Goal: Task Accomplishment & Management: Contribute content

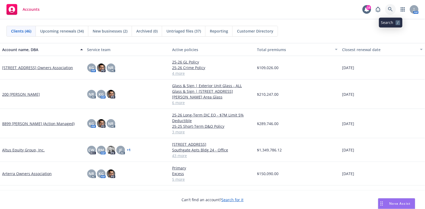
click at [391, 10] on icon at bounding box center [390, 9] width 5 height 5
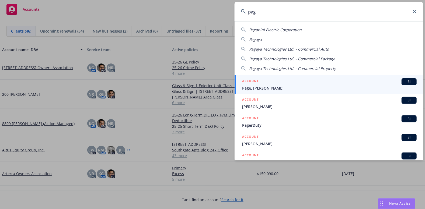
click at [257, 39] on span "Pagaya" at bounding box center [255, 39] width 13 height 5
type input "Pagaya"
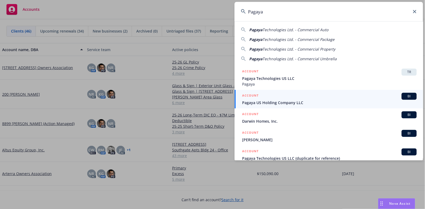
click at [330, 95] on div "ACCOUNT BI" at bounding box center [329, 96] width 174 height 7
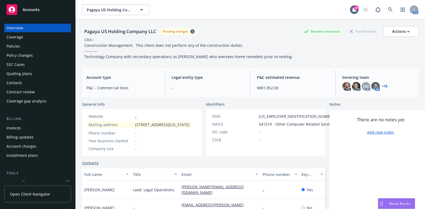
click at [15, 49] on div "Policies" at bounding box center [12, 46] width 13 height 9
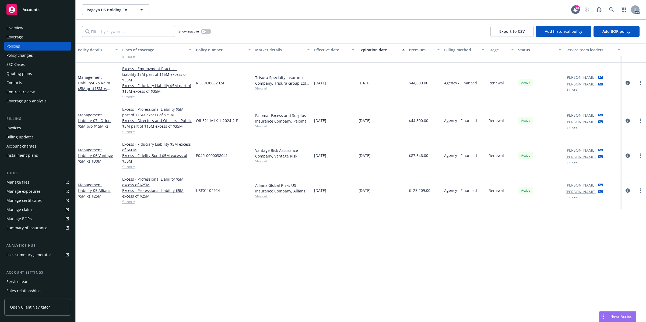
scroll to position [135, 0]
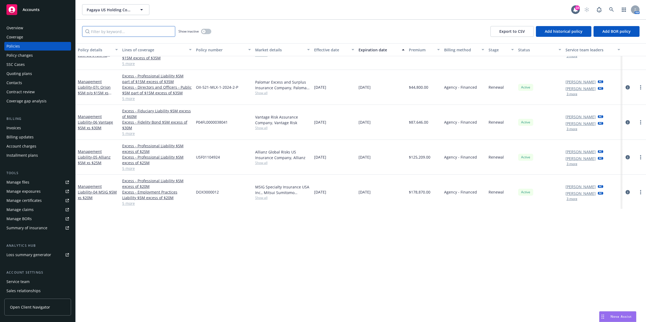
click at [133, 29] on input "Filter by keyword..." at bounding box center [128, 31] width 93 height 11
paste input "25-26 CGL - Policy – [GEOGRAPHIC_DATA]"
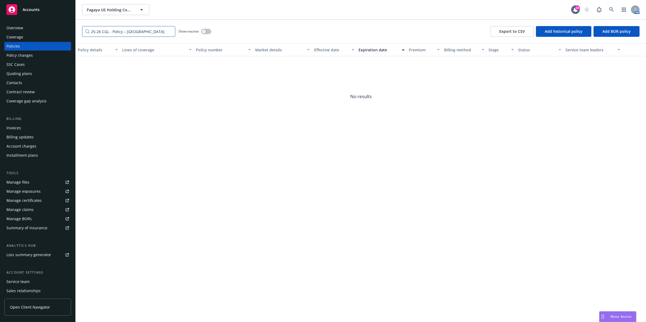
type input "25-26 CGL - Policy – [GEOGRAPHIC_DATA]"
click at [207, 31] on button "button" at bounding box center [206, 31] width 10 height 5
click at [169, 31] on input "25-26 CGL - Policy – [GEOGRAPHIC_DATA]" at bounding box center [128, 31] width 93 height 11
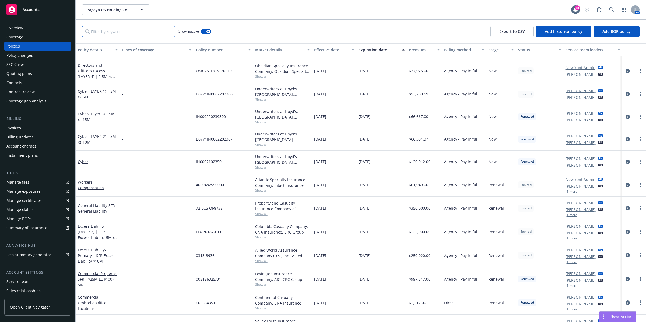
scroll to position [135, 0]
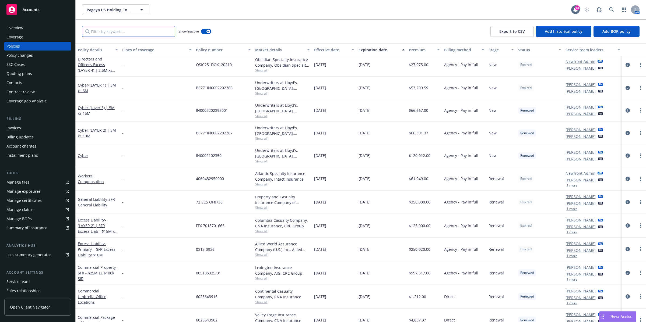
paste input "029316147"
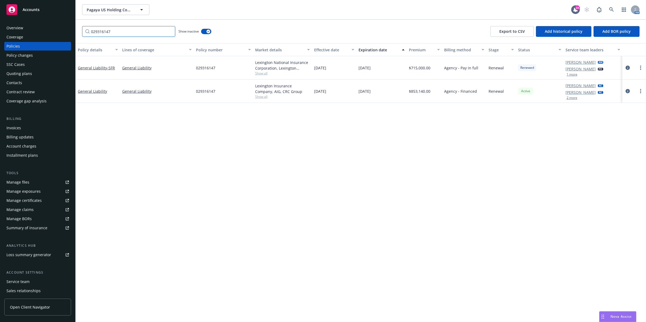
scroll to position [0, 0]
type input "029316147"
click at [424, 68] on icon "circleInformation" at bounding box center [628, 68] width 4 height 4
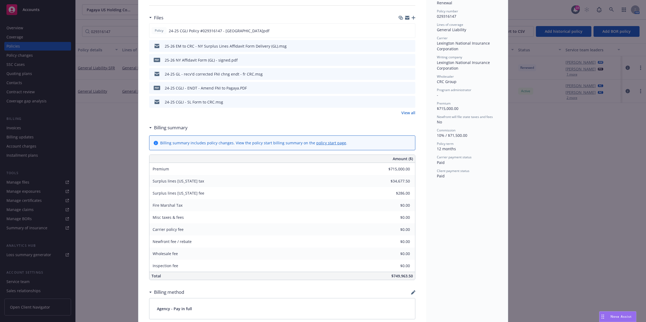
scroll to position [34, 0]
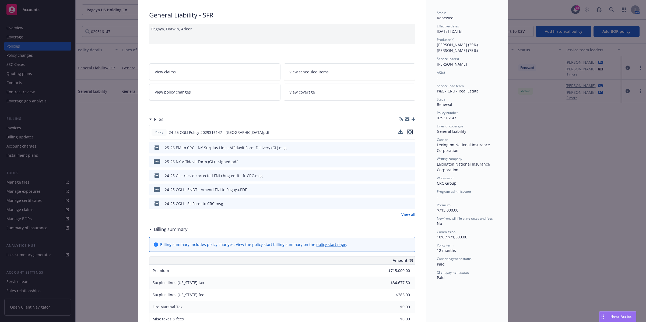
click at [409, 131] on icon "preview file" at bounding box center [410, 132] width 5 height 4
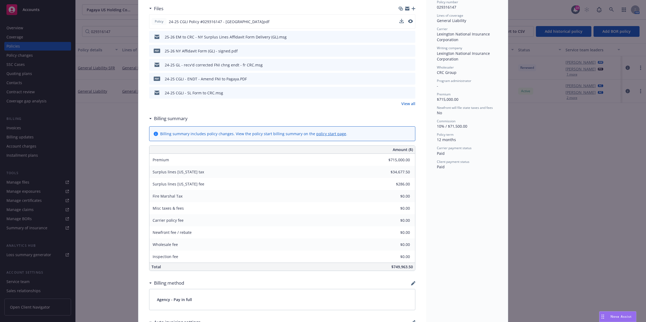
scroll to position [0, 0]
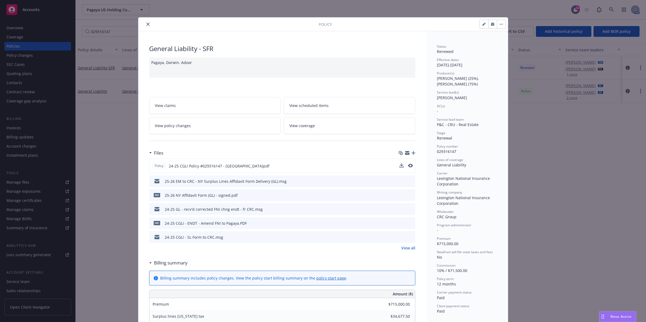
click at [146, 23] on icon "close" at bounding box center [147, 24] width 3 height 3
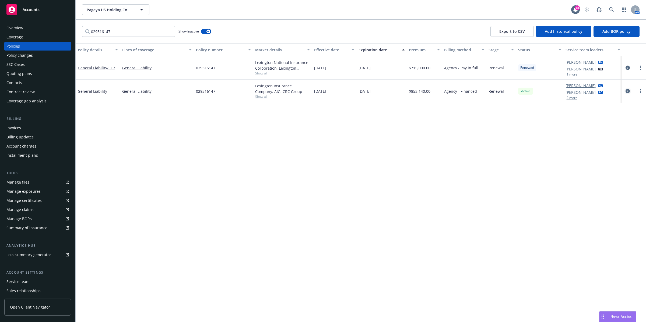
click at [424, 92] on icon "circleInformation" at bounding box center [628, 91] width 4 height 4
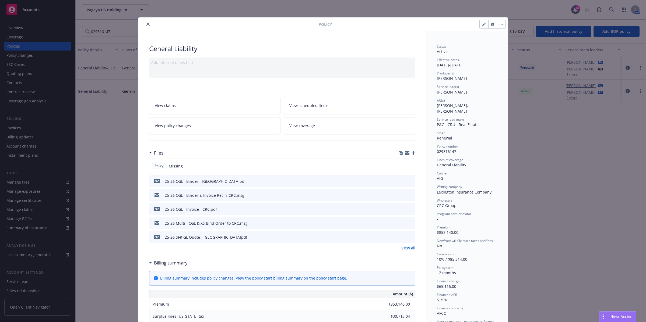
click at [145, 22] on button "close" at bounding box center [148, 24] width 6 height 6
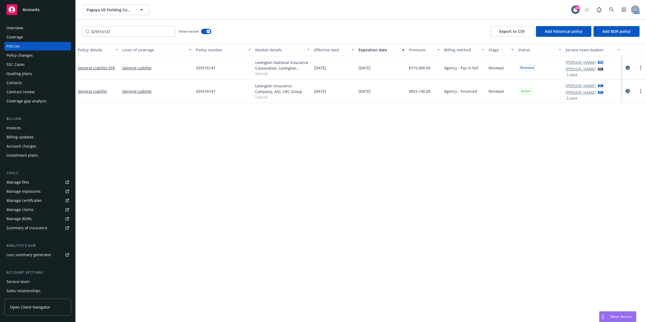
click at [424, 91] on icon "circleInformation" at bounding box center [628, 91] width 4 height 4
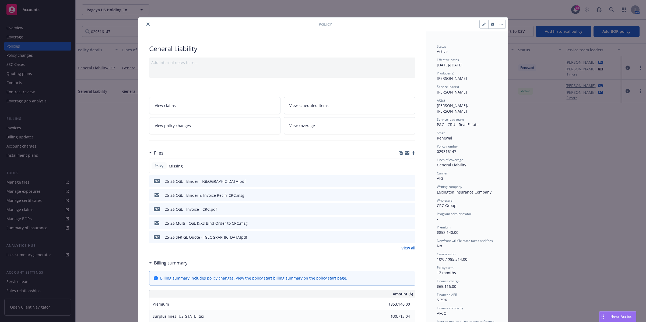
scroll to position [16, 0]
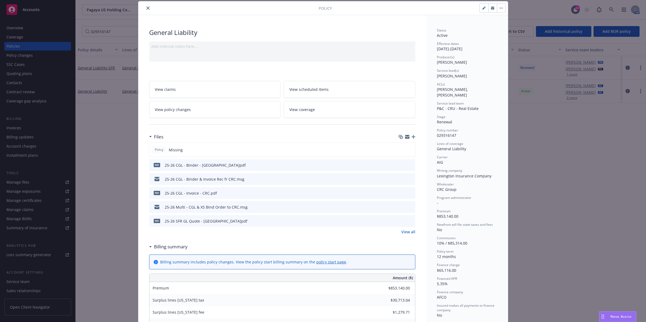
click at [412, 136] on icon "button" at bounding box center [414, 137] width 4 height 4
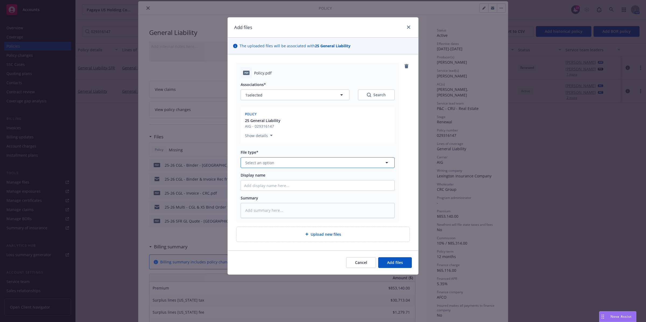
click at [289, 164] on button "Select an option" at bounding box center [318, 162] width 154 height 11
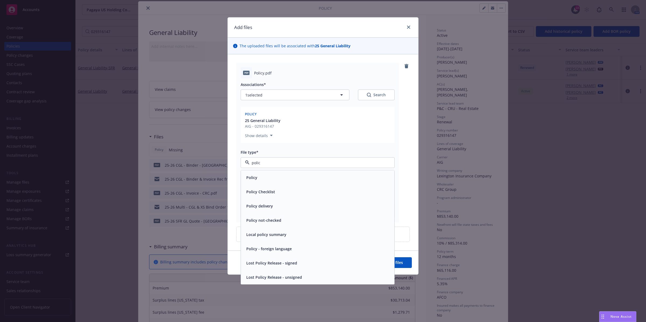
type input "policy"
click at [288, 173] on div "Policy" at bounding box center [317, 178] width 153 height 14
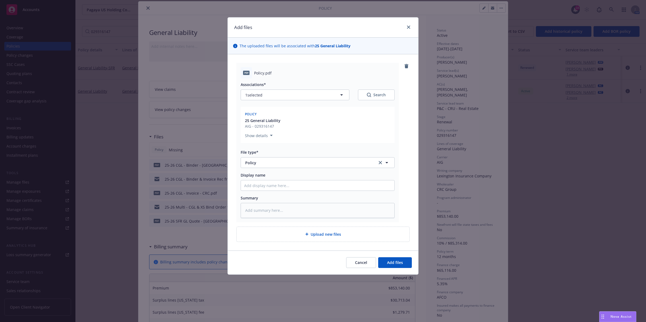
click at [289, 178] on div "Display name" at bounding box center [318, 176] width 154 height 6
click at [289, 185] on input "Display name" at bounding box center [317, 186] width 153 height 10
paste input "25-26 CGL - Policy – [GEOGRAPHIC_DATA]"
type textarea "x"
type input "25-26 CGL - Policy – [GEOGRAPHIC_DATA]"
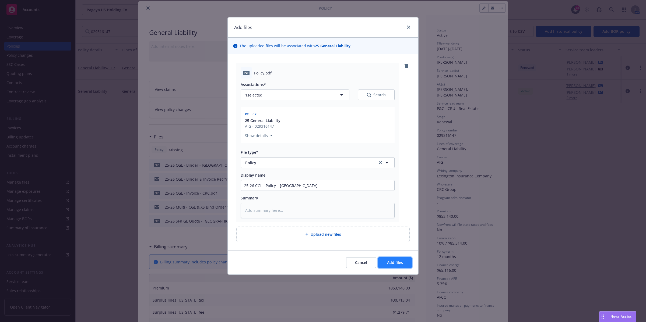
click at [393, 209] on span "Add files" at bounding box center [395, 262] width 16 height 5
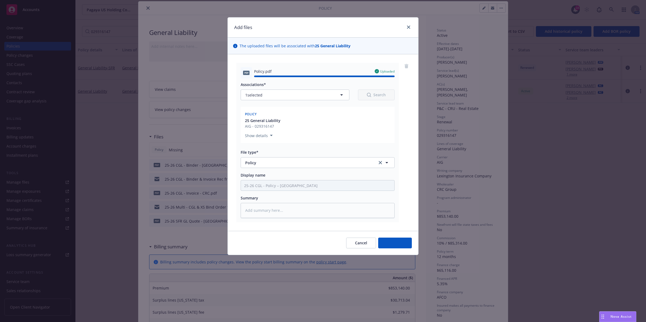
type textarea "x"
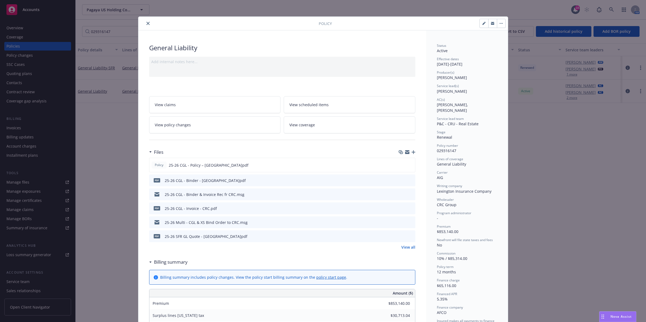
scroll to position [0, 0]
click at [146, 24] on icon "close" at bounding box center [147, 24] width 3 height 3
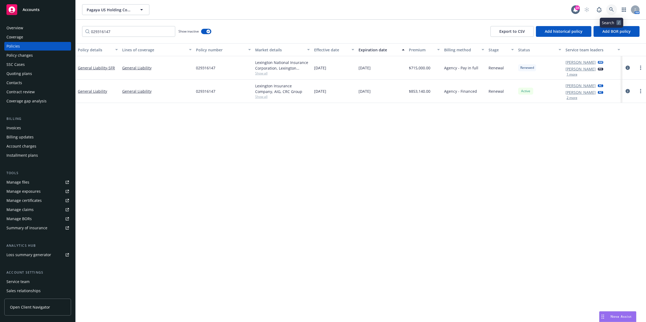
click at [424, 10] on icon at bounding box center [611, 9] width 5 height 5
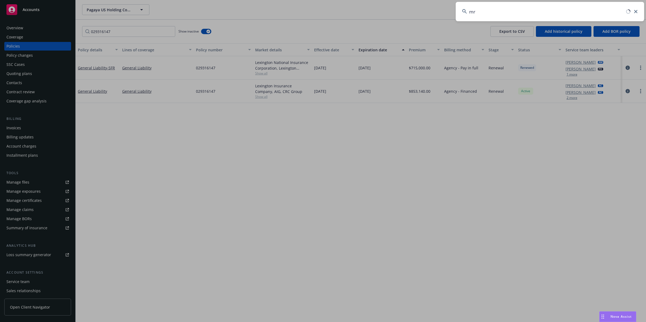
type input "mrk"
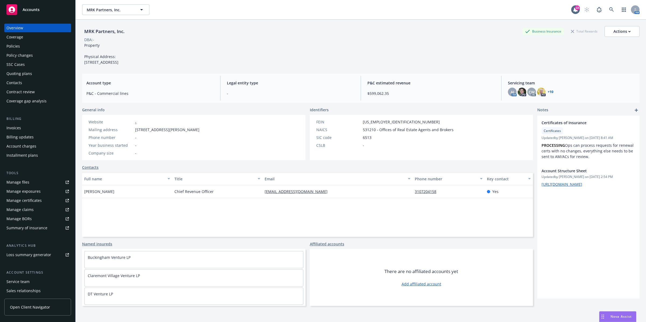
click at [10, 48] on div "Policies" at bounding box center [12, 46] width 13 height 9
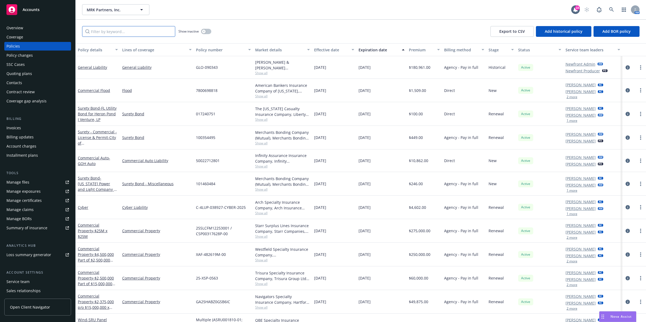
click at [122, 30] on input "Filter by keyword..." at bounding box center [128, 31] width 93 height 11
paste input "25-26 Property Policy - Trisura ($2.5M p-o $15M x $10M)"
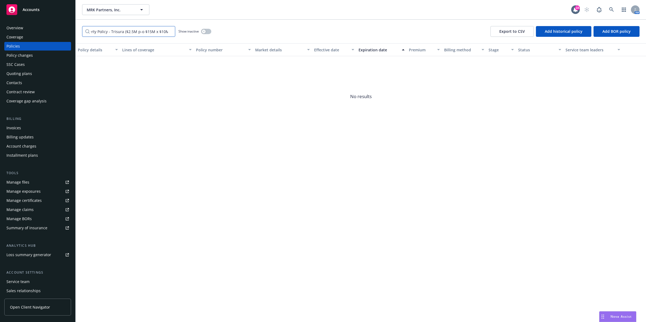
scroll to position [0, 20]
click at [104, 31] on input "25-26 Property Policy - Trisura ($2.5M p-o $15M x $10M" at bounding box center [128, 31] width 93 height 11
type input "25-26 Property Policy - Trisura ($2.5M p-o $15M x $10M"
click at [208, 31] on button "button" at bounding box center [206, 31] width 10 height 5
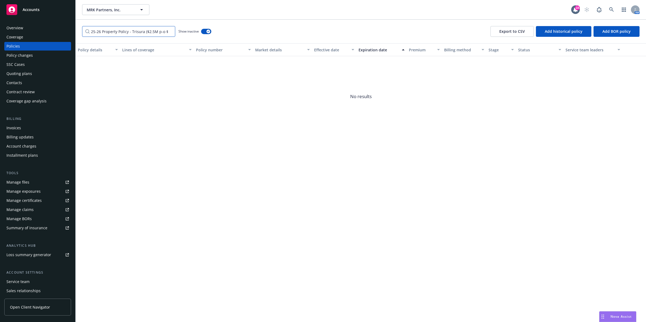
click at [149, 30] on input "25-26 Property Policy - Trisura ($2.5M p-o $15M x $10M" at bounding box center [128, 31] width 93 height 11
click at [170, 31] on input "25-26 Property Policy - Trisura ($2.5M p-o $15M x $10M" at bounding box center [128, 31] width 93 height 11
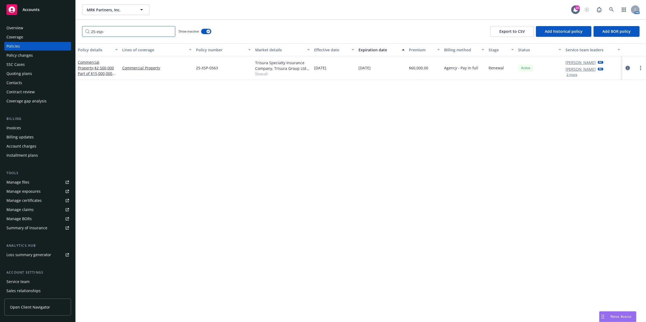
type input "25-xsp-"
click at [424, 66] on icon "circleInformation" at bounding box center [628, 68] width 4 height 4
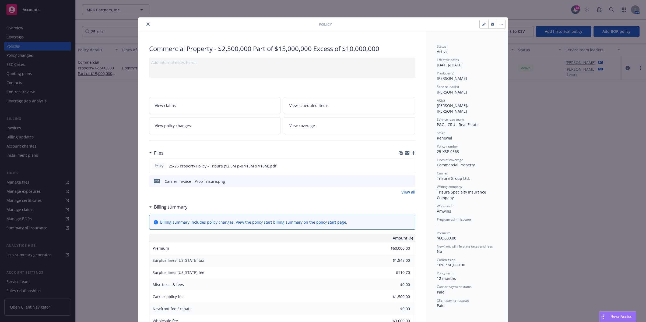
click at [146, 23] on icon "close" at bounding box center [147, 24] width 3 height 3
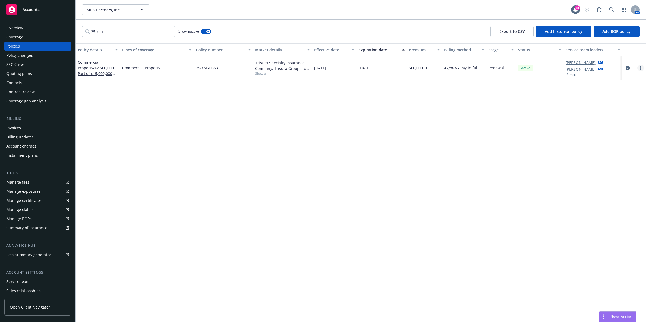
click at [424, 67] on link "more" at bounding box center [640, 68] width 6 height 6
click at [424, 10] on icon at bounding box center [611, 9] width 5 height 5
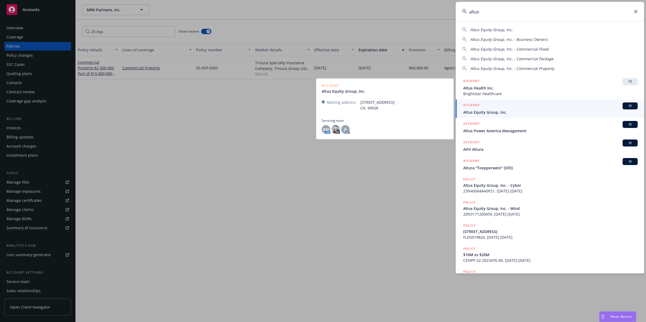
type input "altus"
click at [424, 113] on span "Altus Equity Group, Inc." at bounding box center [550, 113] width 174 height 6
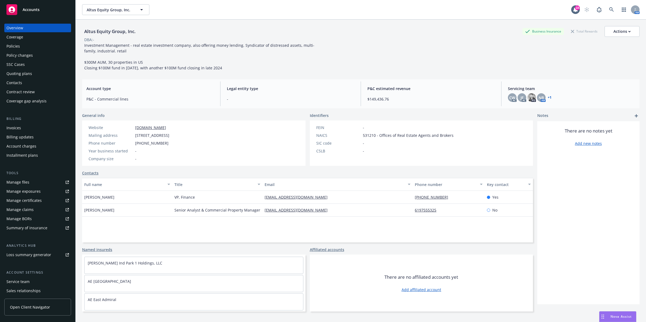
click at [29, 47] on div "Policies" at bounding box center [37, 46] width 62 height 9
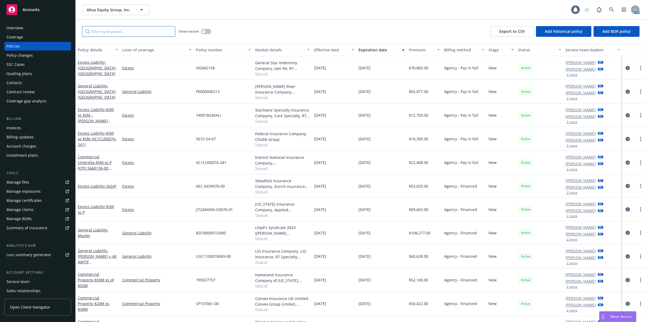
click at [109, 31] on input "Filter by keyword..." at bounding box center [128, 31] width 93 height 11
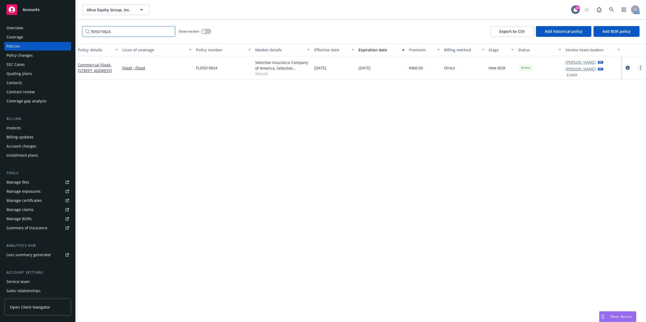
type input "fld5019824"
click at [424, 69] on link "more" at bounding box center [640, 68] width 6 height 6
click at [424, 68] on icon "circleInformation" at bounding box center [628, 68] width 4 height 4
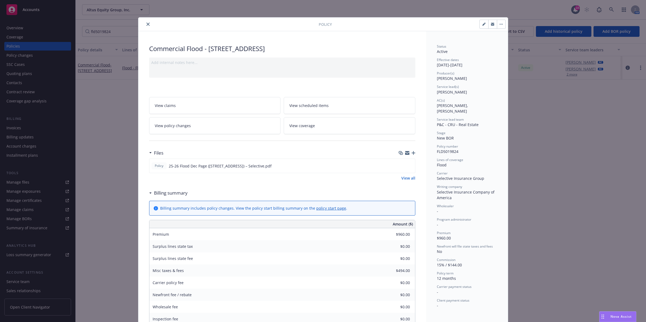
click at [146, 25] on icon "close" at bounding box center [147, 24] width 3 height 3
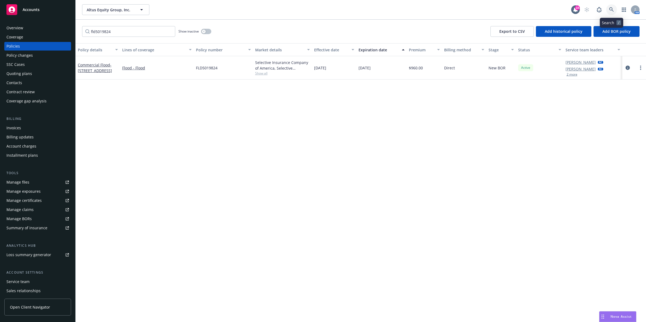
click at [424, 9] on icon at bounding box center [611, 9] width 5 height 5
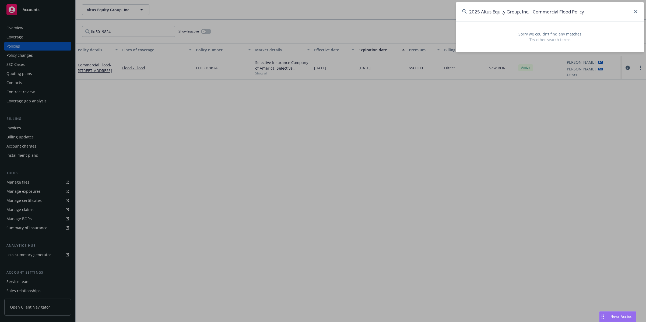
type input "2025 Altus Equity Group, Inc. - Commercial Flood Policy"
click at [424, 10] on icon at bounding box center [635, 11] width 3 height 3
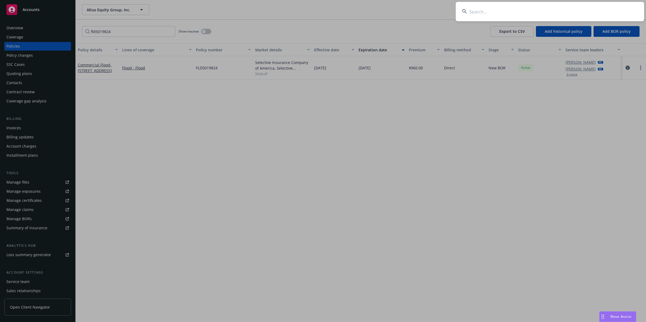
click at [424, 14] on input at bounding box center [550, 11] width 188 height 19
paste input "Triterra Realty Group"
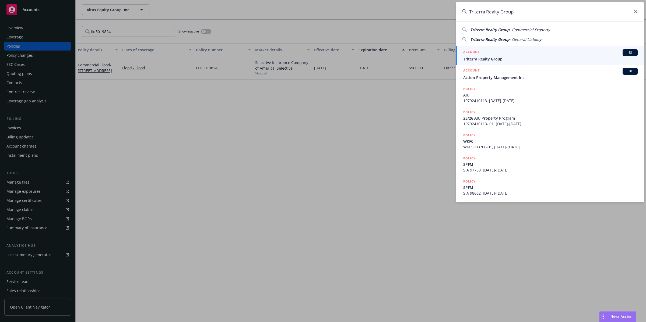
type input "Triterra Realty Group"
click at [424, 57] on span "Triterra Realty Group" at bounding box center [550, 59] width 174 height 6
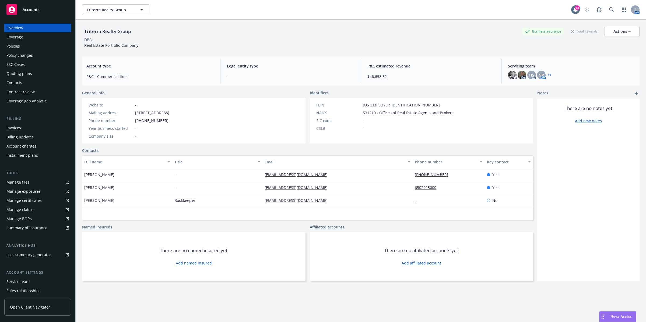
click at [11, 45] on div "Policies" at bounding box center [12, 46] width 13 height 9
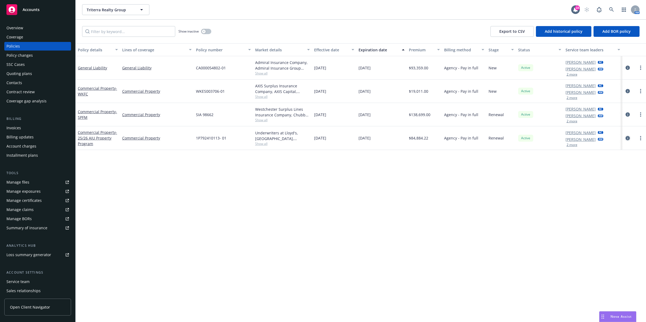
click at [424, 137] on icon "circleInformation" at bounding box center [628, 138] width 4 height 4
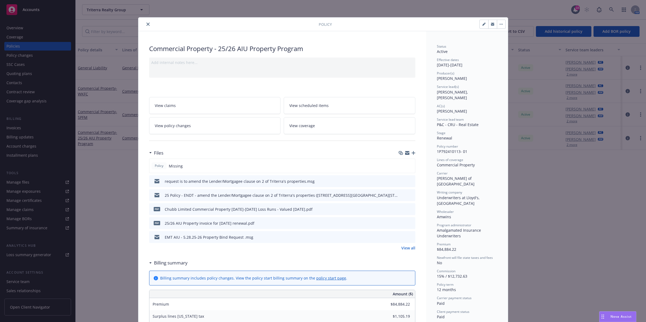
click at [412, 154] on icon "button" at bounding box center [414, 153] width 4 height 4
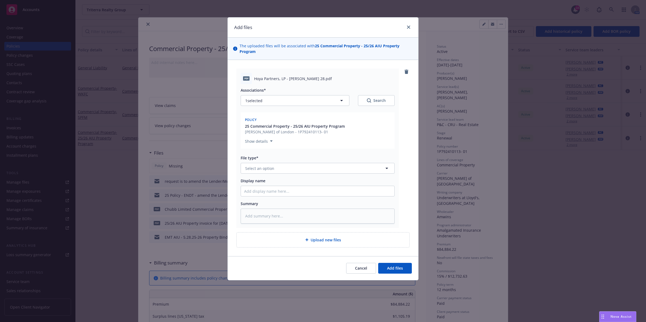
type textarea "x"
click at [380, 170] on button "Select an option" at bounding box center [318, 168] width 154 height 11
type input "evi"
click at [334, 195] on div "Evidence of Insurance" at bounding box center [317, 198] width 147 height 8
click at [326, 209] on span "Upload new files" at bounding box center [326, 240] width 30 height 6
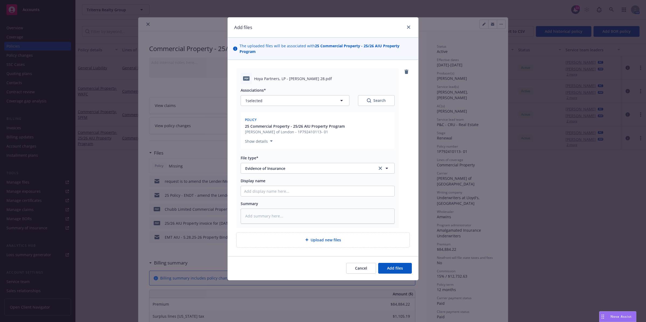
type textarea "x"
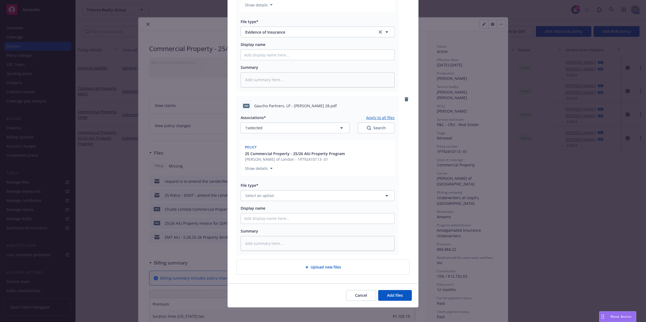
scroll to position [139, 0]
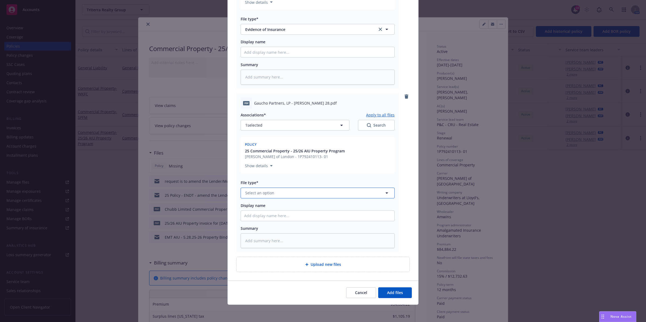
click at [289, 193] on button "Select an option" at bounding box center [318, 193] width 154 height 11
type input "evid"
click at [284, 206] on div "Evidence of Insurance" at bounding box center [265, 208] width 43 height 8
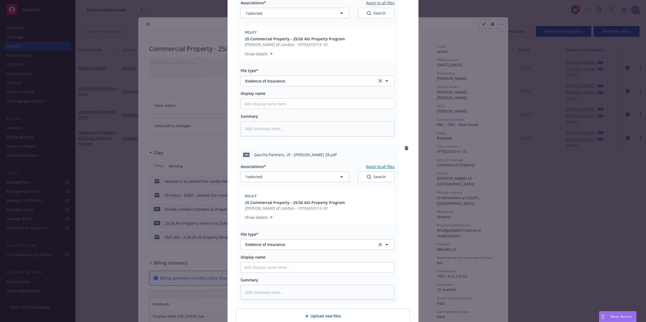
scroll to position [106, 0]
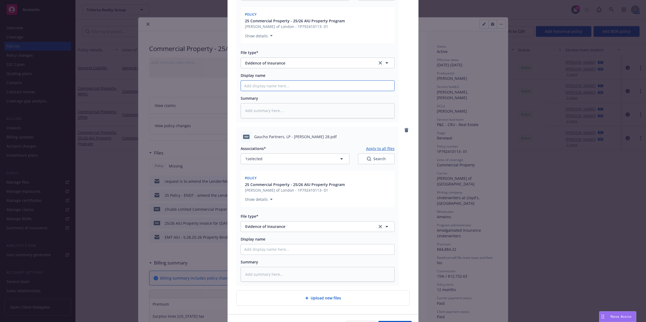
click at [256, 86] on input "Display name" at bounding box center [317, 86] width 153 height 10
paste input "Gaucho Partners"
type textarea "x"
type input "Gaucho Partners"
type textarea "x"
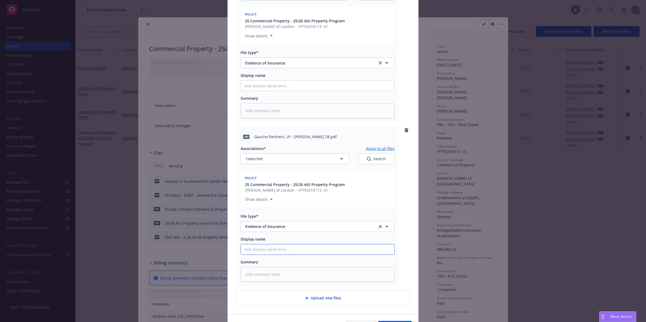
click at [271, 91] on input "Display name" at bounding box center [317, 86] width 153 height 10
paste input "Gaucho Partners"
type textarea "x"
click at [241, 91] on input "Gaucho Partners" at bounding box center [317, 86] width 153 height 10
type input "Gaucho Partners"
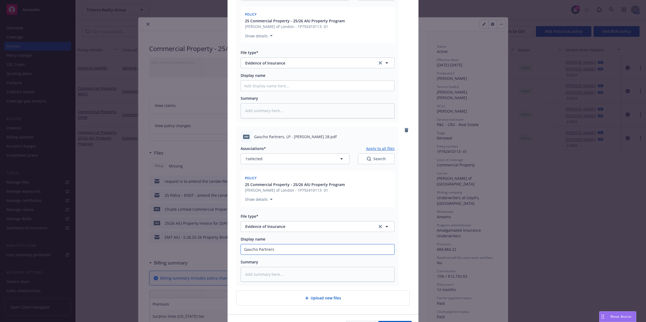
click at [300, 91] on input "Gaucho Partners" at bounding box center [317, 86] width 153 height 10
type textarea "x"
type input "Gaucho Partners-"
type textarea "x"
type input "Gaucho Partners-"
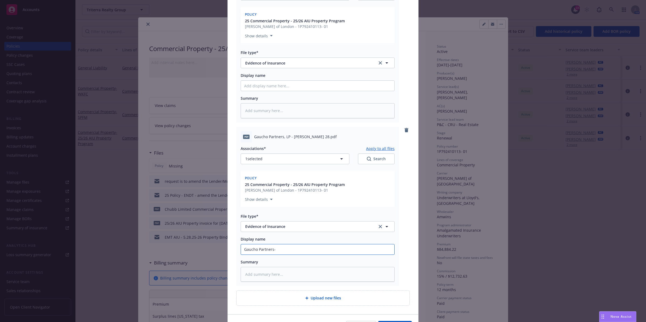
paste input "[STREET_ADDRESS]"
type textarea "x"
type input "Gaucho Partners- [STREET_ADDRESS]"
drag, startPoint x: 375, startPoint y: 248, endPoint x: 313, endPoint y: 252, distance: 62.6
click at [313, 91] on input "Gaucho Partners- [STREET_ADDRESS]" at bounding box center [317, 86] width 153 height 10
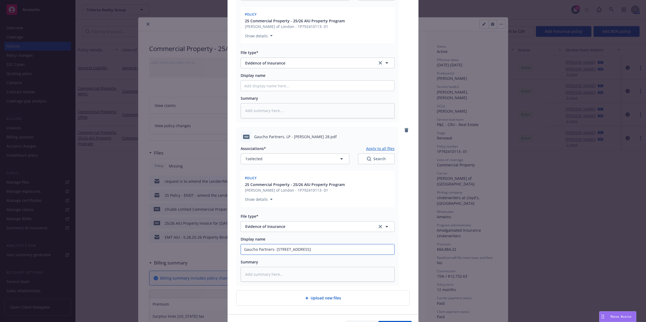
type textarea "x"
type input "Gaucho Partners- [STREET_ADDRESS]"
click at [241, 91] on input "Gaucho Partners- [STREET_ADDRESS]" at bounding box center [317, 86] width 153 height 10
type textarea "x"
type input "2Gaucho Partners- [STREET_ADDRESS]"
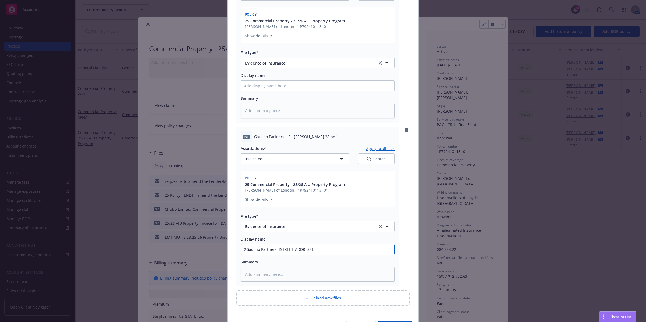
type textarea "x"
type input "25Gaucho Partners- [STREET_ADDRESS]"
type textarea "x"
type input "25-Gaucho Partners- [STREET_ADDRESS]"
type textarea "x"
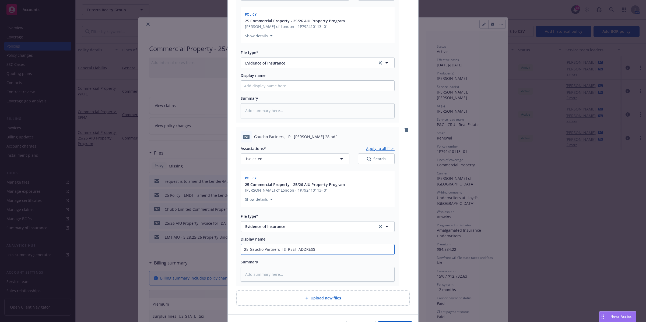
type input "25-2Gaucho Partners- [STREET_ADDRESS]"
type textarea "x"
type input "25-26Gaucho Partners- [GEOGRAPHIC_DATA]"
type textarea "x"
type input "25-26 Gaucho Partners- [GEOGRAPHIC_DATA]"
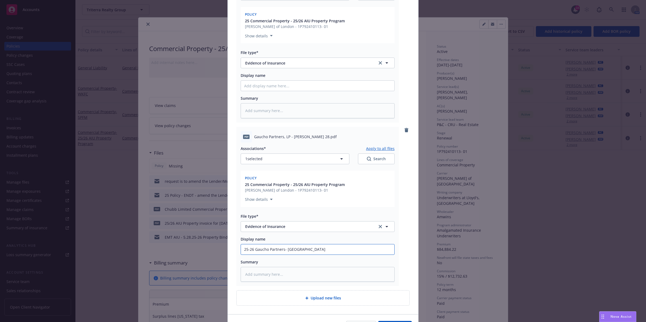
type textarea "x"
type input "25-26 GGaucho Partners- [GEOGRAPHIC_DATA]"
type textarea "x"
type input "25-26 GLGaucho Partners- [STREET_ADDRESS]"
type textarea "x"
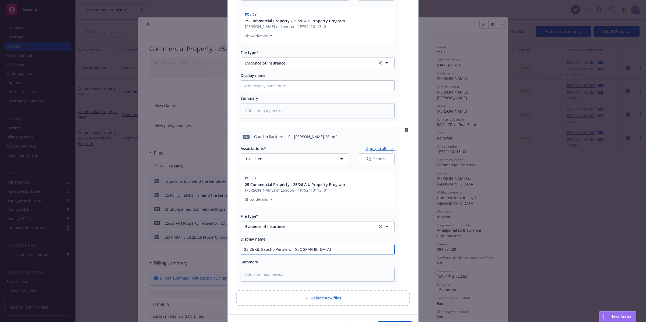
drag, startPoint x: 334, startPoint y: 250, endPoint x: 228, endPoint y: 249, distance: 106.3
click at [228, 209] on div "pdf Hoya Partners, LP - [PERSON_NAME] 28.pdf Associations* Apply to all files 1…" at bounding box center [323, 135] width 191 height 360
type input "25-26 GL Gaucho Partners- [GEOGRAPHIC_DATA]"
click at [265, 85] on input "Display name" at bounding box center [317, 86] width 153 height 10
paste input "25-26 GL Gaucho Partners- [GEOGRAPHIC_DATA]"
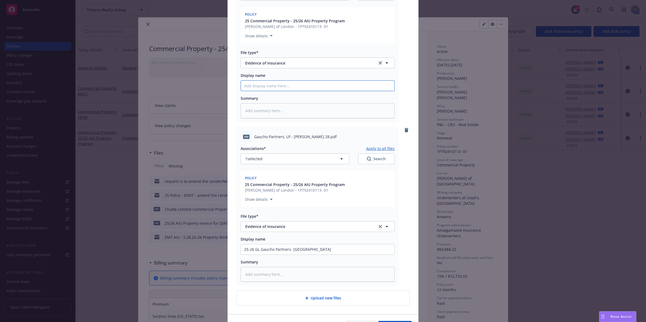
type textarea "x"
type input "25-26 GL Gaucho Partners- [GEOGRAPHIC_DATA]"
drag, startPoint x: 258, startPoint y: 87, endPoint x: 287, endPoint y: 84, distance: 29.7
click at [287, 84] on input "25-26 GL Gaucho Partners- [GEOGRAPHIC_DATA]" at bounding box center [317, 86] width 153 height 10
click at [299, 84] on input "25-26 GL Gaucho Partners- [GEOGRAPHIC_DATA]" at bounding box center [317, 86] width 153 height 10
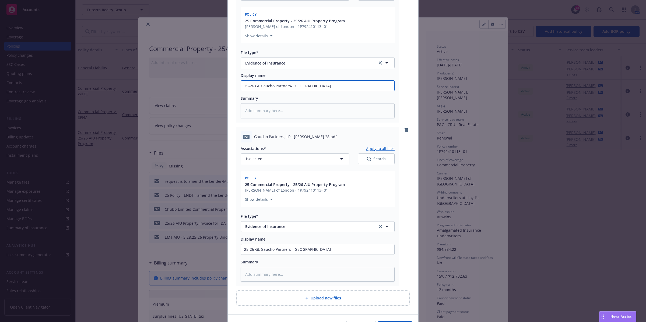
drag, startPoint x: 289, startPoint y: 86, endPoint x: 309, endPoint y: 85, distance: 20.2
click at [311, 85] on input "25-26 GL Gaucho Partners- [GEOGRAPHIC_DATA]" at bounding box center [317, 86] width 153 height 10
drag, startPoint x: 292, startPoint y: 88, endPoint x: 292, endPoint y: 85, distance: 2.7
click at [292, 87] on input "25-26 GL Gaucho Partners- [GEOGRAPHIC_DATA]" at bounding box center [317, 86] width 153 height 10
click at [292, 85] on input "25-26 GL Gaucho Partners- [GEOGRAPHIC_DATA]" at bounding box center [317, 86] width 153 height 10
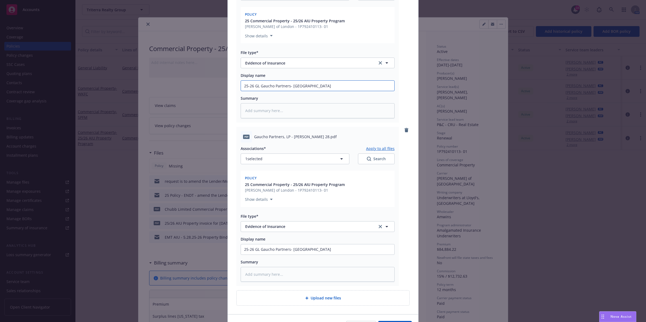
drag, startPoint x: 289, startPoint y: 85, endPoint x: 298, endPoint y: 86, distance: 8.4
click at [298, 86] on input "25-26 GL Gaucho Partners- [GEOGRAPHIC_DATA]" at bounding box center [317, 86] width 153 height 10
click at [290, 86] on input "25-26 GL Gaucho Partners- [GEOGRAPHIC_DATA]" at bounding box center [317, 86] width 153 height 10
drag, startPoint x: 290, startPoint y: 86, endPoint x: 324, endPoint y: 85, distance: 34.2
click at [324, 85] on input "25-26 GL Gaucho Partners- [GEOGRAPHIC_DATA]" at bounding box center [317, 86] width 153 height 10
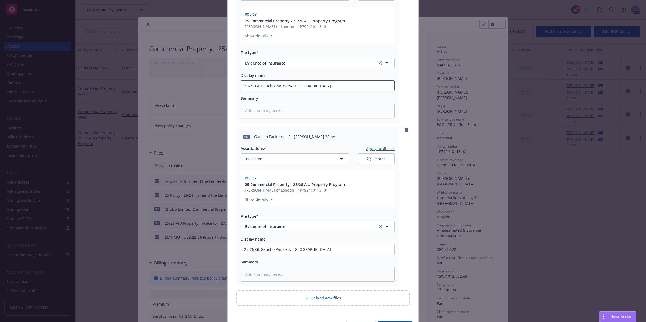
paste input "1688 [PERSON_NAME]"
type textarea "x"
type input "25-26 GL Gaucho Partners- [STREET_ADDRESS][PERSON_NAME]"
type textarea "x"
type input "25-26 GL Gaucho Partners- [STREET_ADDRESS][PERSON_NAME]"
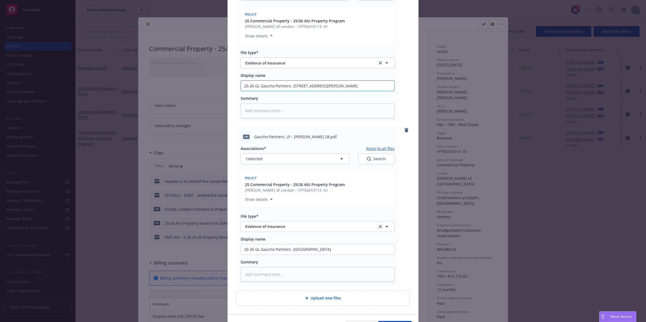
drag, startPoint x: 287, startPoint y: 87, endPoint x: 258, endPoint y: 86, distance: 29.4
click at [258, 86] on input "25-26 GL Gaucho Partners- [STREET_ADDRESS][PERSON_NAME]" at bounding box center [317, 86] width 153 height 10
paste input "Hoya Partners"
type textarea "x"
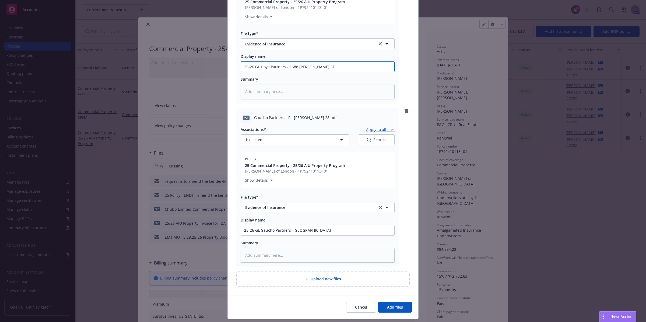
scroll to position [139, 0]
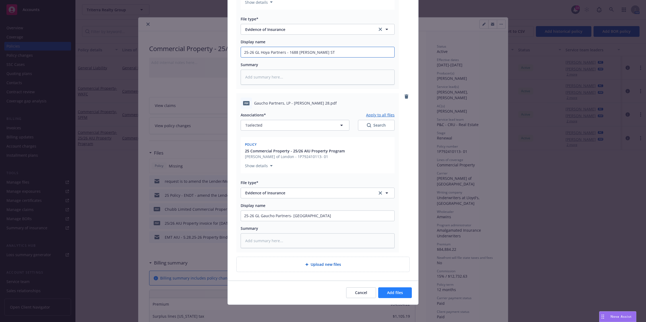
type input "25-26 GL Hoya Partners - 1688 [PERSON_NAME] ST"
click at [395, 209] on span "Add files" at bounding box center [395, 292] width 16 height 5
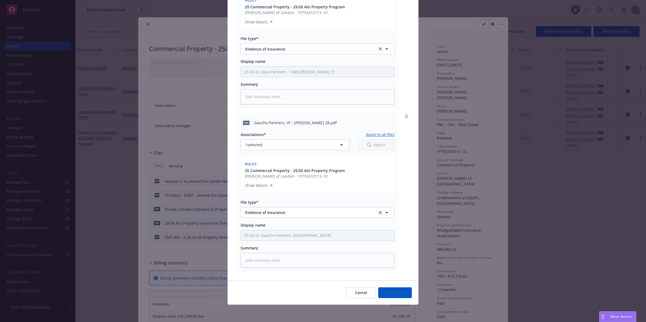
scroll to position [119, 0]
type textarea "x"
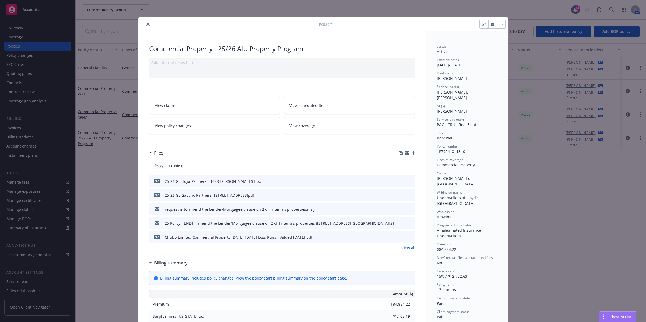
click at [146, 23] on icon "close" at bounding box center [147, 24] width 3 height 3
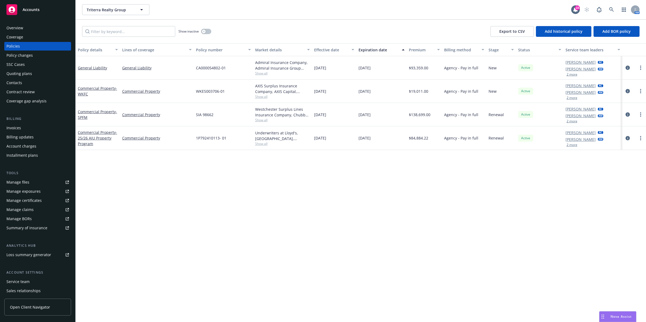
click at [10, 11] on rect at bounding box center [11, 9] width 11 height 11
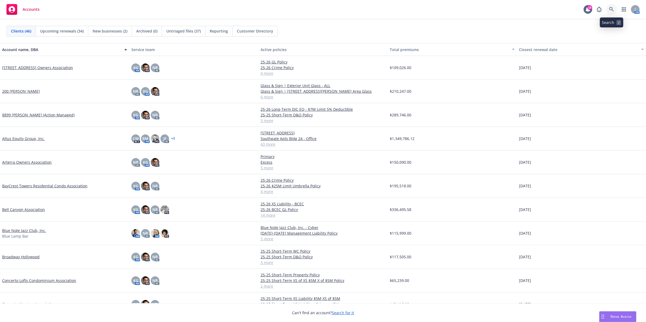
click at [424, 8] on icon at bounding box center [611, 9] width 5 height 5
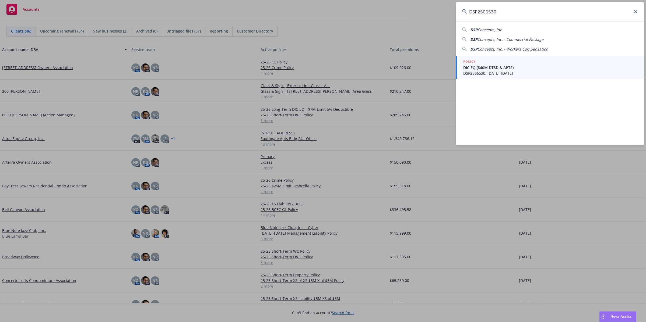
type input "DSP2506530"
click at [424, 66] on span "DIC EQ ($40M DTSD & APTS)" at bounding box center [550, 68] width 174 height 6
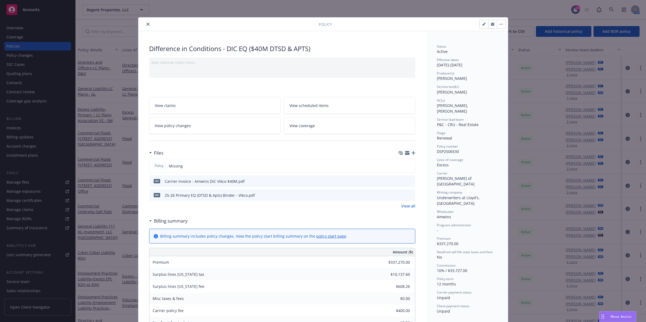
click at [412, 154] on icon "button" at bounding box center [414, 153] width 4 height 4
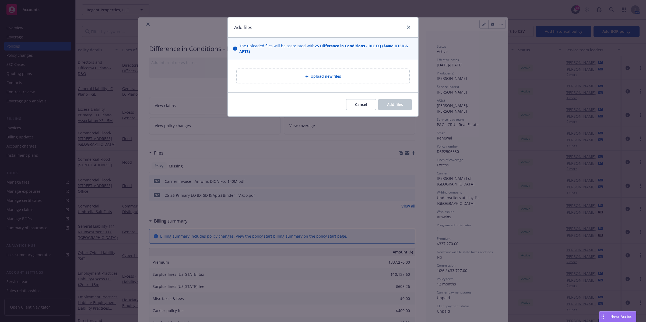
type textarea "x"
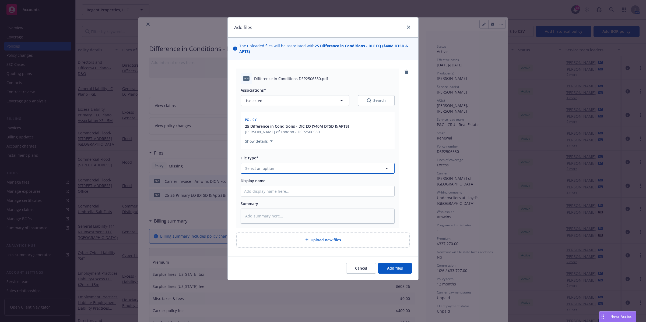
click at [309, 167] on button "Select an option" at bounding box center [318, 168] width 154 height 11
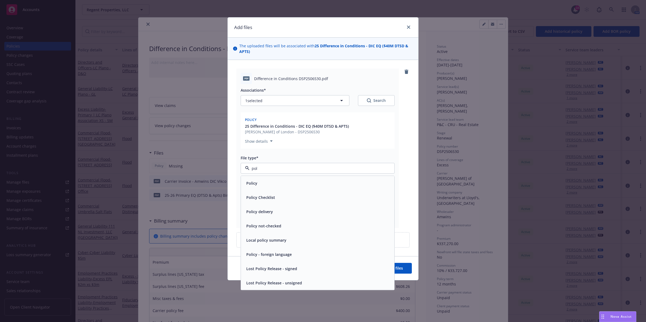
type input "poli"
click at [265, 184] on div "Policy" at bounding box center [317, 184] width 147 height 8
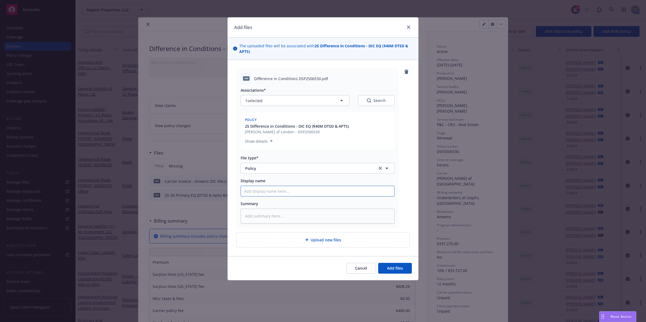
click at [273, 195] on input "Display name" at bounding box center [317, 191] width 153 height 10
click at [273, 193] on input "Display name" at bounding box center [317, 191] width 153 height 10
paste input "25-26 Primary EQ (DTSD & Apts) Policy – Vikco"
type textarea "x"
type input "25-26 Primary EQ (DTSD & Apts) Policy – Vikco"
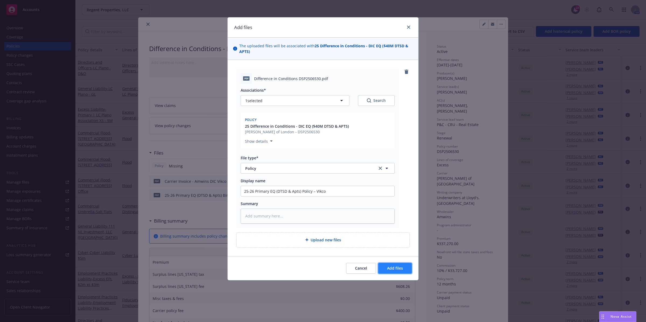
click at [392, 209] on span "Add files" at bounding box center [395, 268] width 16 height 5
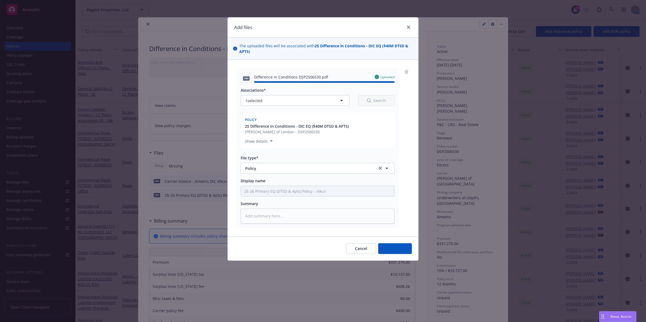
type textarea "x"
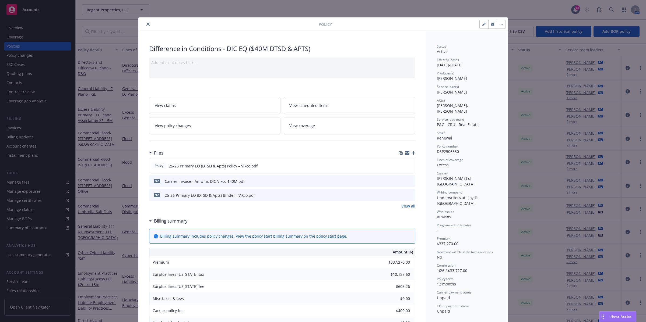
click at [147, 26] on icon "close" at bounding box center [147, 24] width 3 height 3
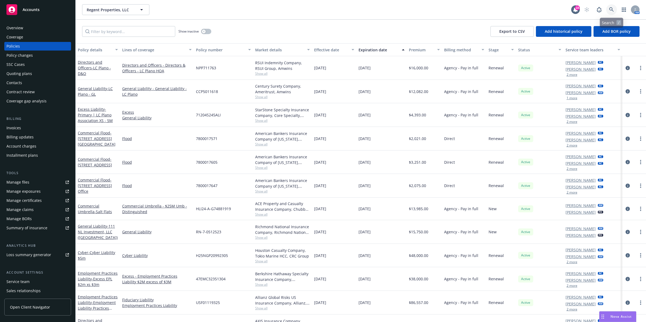
click at [424, 8] on icon at bounding box center [611, 9] width 5 height 5
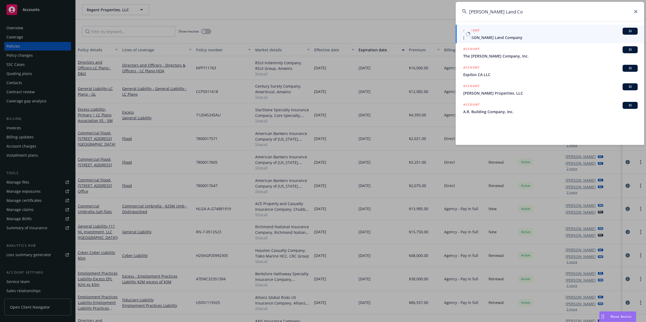
type input "[PERSON_NAME] Land Co"
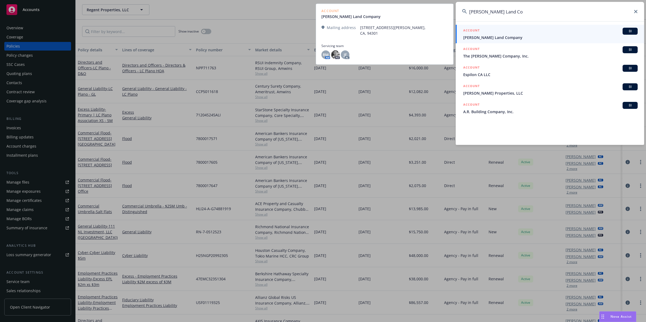
click at [424, 34] on div "ACCOUNT BI" at bounding box center [550, 31] width 174 height 7
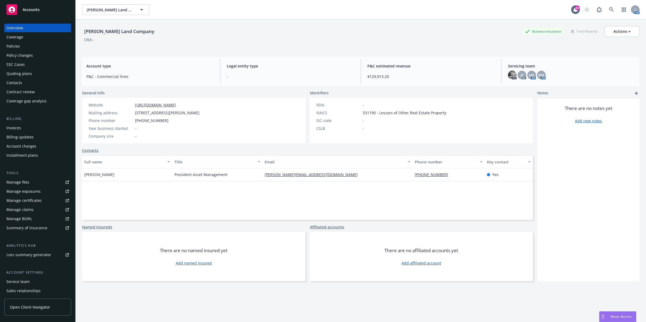
click at [13, 48] on div "Policies" at bounding box center [12, 46] width 13 height 9
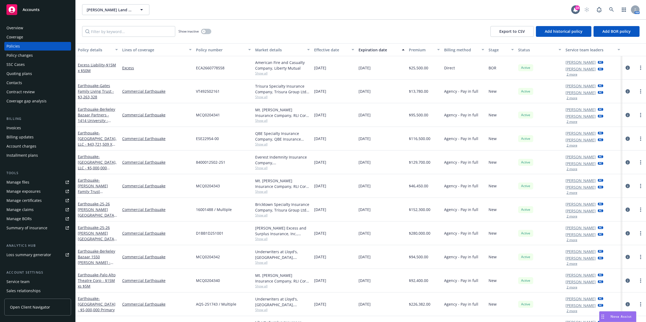
drag, startPoint x: 430, startPoint y: 33, endPoint x: 385, endPoint y: 36, distance: 44.5
click at [424, 33] on div "Show inactive Export to CSV Add historical policy Add BOR policy" at bounding box center [361, 32] width 570 height 24
click at [151, 35] on input "Filter by keyword..." at bounding box center [128, 31] width 93 height 11
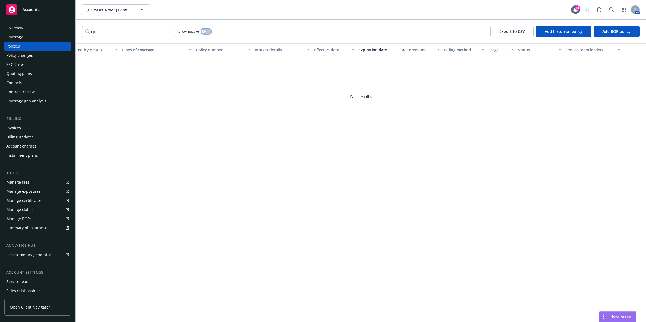
click at [206, 33] on button "button" at bounding box center [206, 31] width 10 height 5
click at [151, 27] on input "cpo" at bounding box center [128, 31] width 93 height 11
drag, startPoint x: 127, startPoint y: 34, endPoint x: 57, endPoint y: 32, distance: 70.0
click at [57, 32] on div "Accounts Overview Coverage Policies Policy changes SSC Cases Quoting plans Cont…" at bounding box center [323, 161] width 646 height 322
type input "cpo 2377149-04"
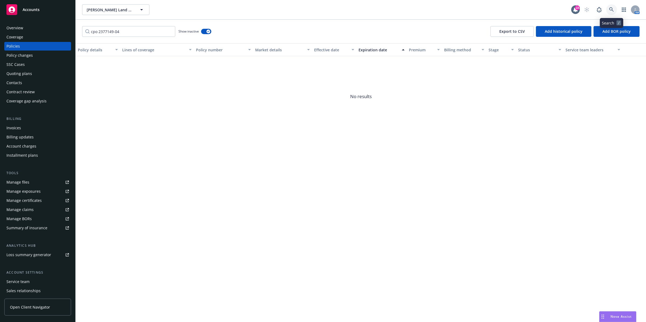
click at [424, 10] on icon at bounding box center [611, 9] width 5 height 5
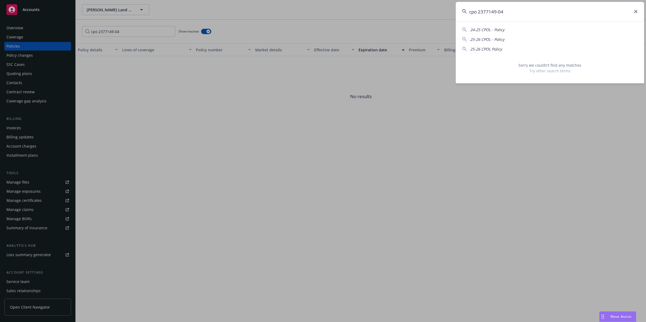
type input "cpo 2377149-04"
click at [424, 12] on icon at bounding box center [635, 11] width 3 height 3
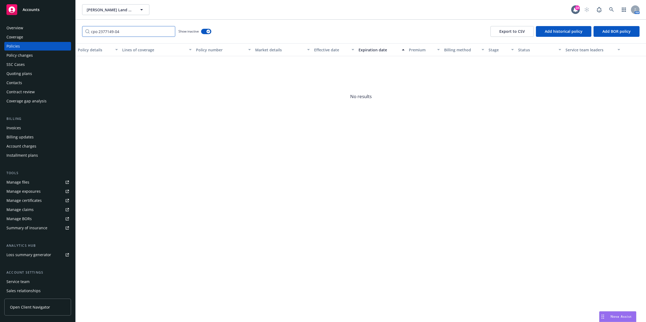
click at [172, 33] on input "cpo 2377149-04" at bounding box center [128, 31] width 93 height 11
click at [168, 31] on input "cpo 2377149-04" at bounding box center [128, 31] width 93 height 11
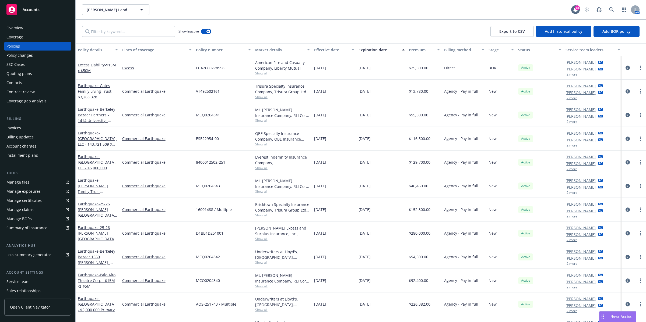
scroll to position [18, 0]
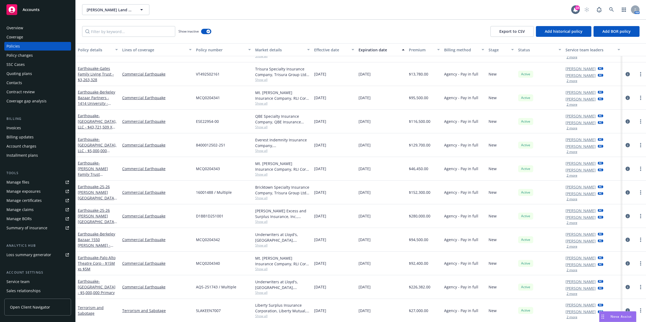
click at [19, 28] on div "Overview" at bounding box center [14, 28] width 17 height 9
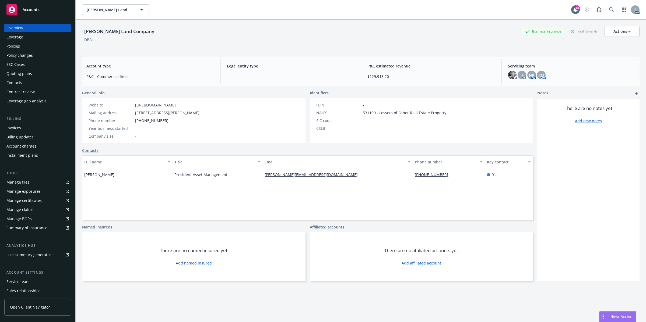
click at [10, 5] on rect at bounding box center [11, 9] width 11 height 11
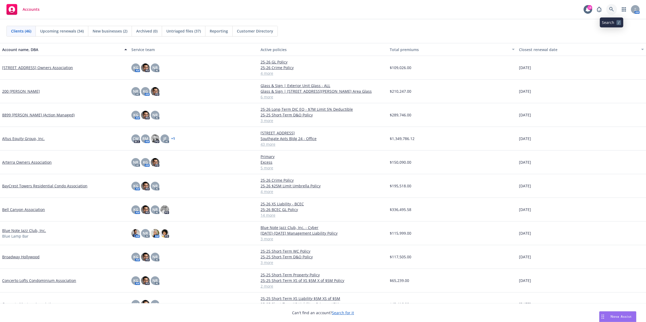
click at [424, 8] on icon at bounding box center [611, 9] width 5 height 5
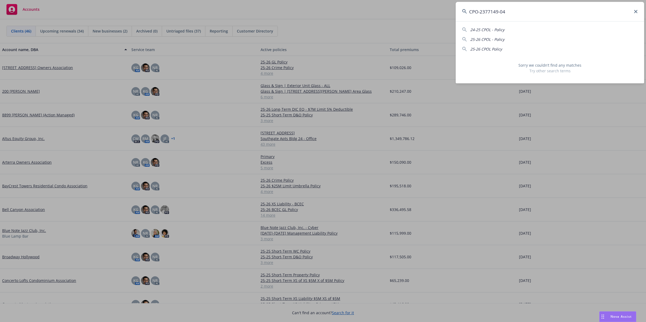
type input "CPO-2377149-04"
click at [424, 12] on icon at bounding box center [635, 11] width 3 height 3
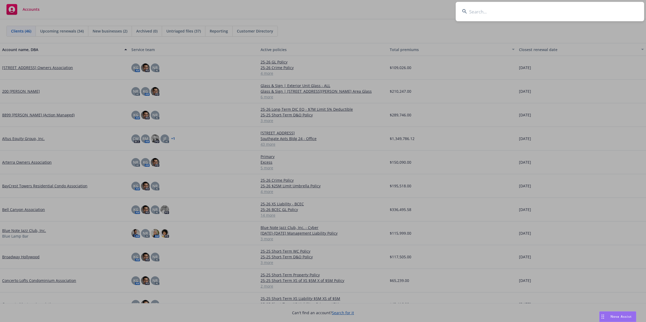
paste input "[STREET_ADDRESS][PERSON_NAME]"
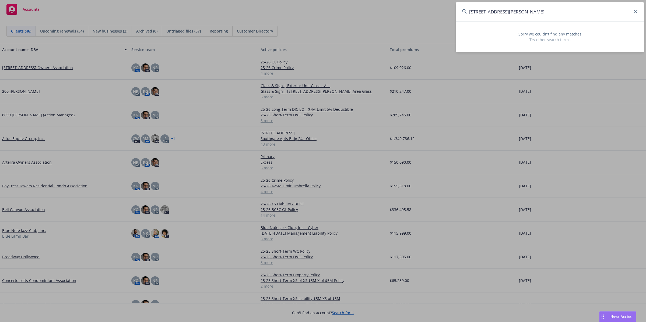
type input "[STREET_ADDRESS][PERSON_NAME]"
click at [424, 9] on input "[STREET_ADDRESS][PERSON_NAME]" at bounding box center [550, 11] width 188 height 19
click at [424, 11] on icon at bounding box center [635, 11] width 3 height 3
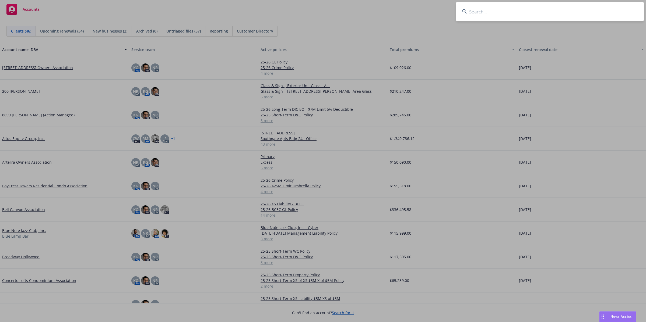
paste input "[PERSON_NAME] Land Co"
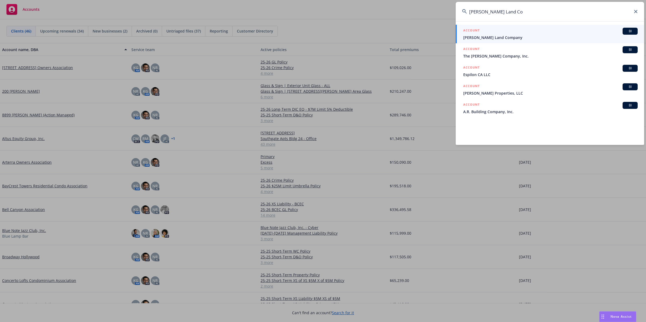
type input "[PERSON_NAME] Land Co"
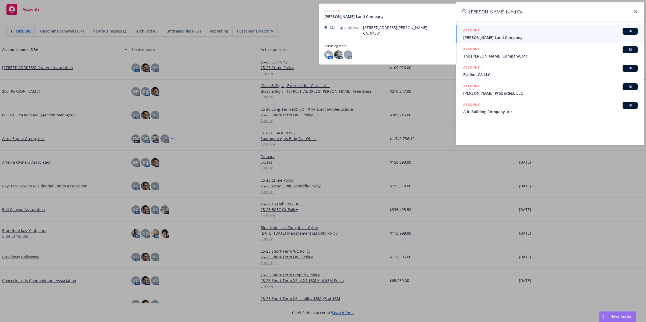
click at [424, 28] on div "ACCOUNT BI" at bounding box center [550, 31] width 174 height 7
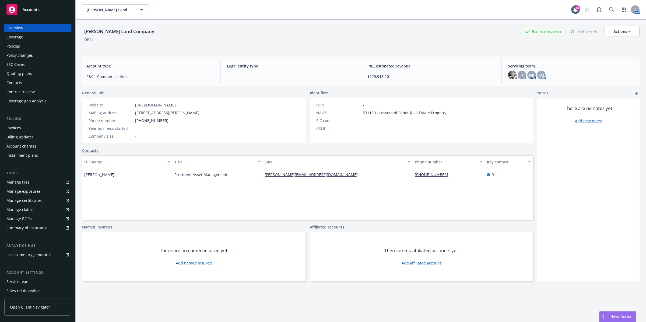
click at [14, 46] on div "Policies" at bounding box center [12, 46] width 13 height 9
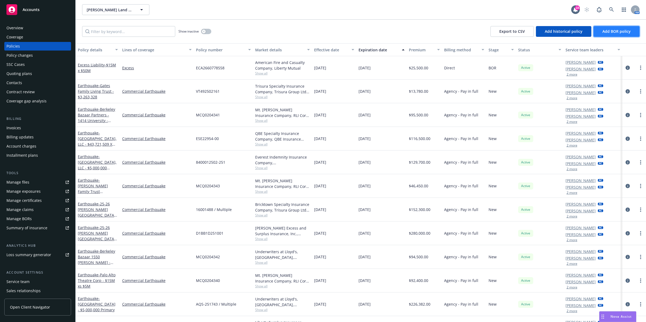
click at [424, 32] on span "Add BOR policy" at bounding box center [616, 31] width 28 height 5
select select "other"
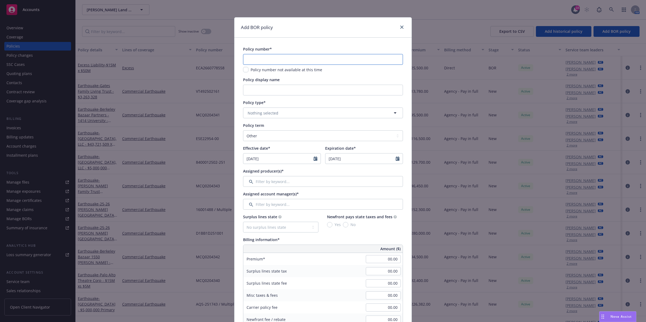
click at [255, 57] on input "text" at bounding box center [323, 59] width 160 height 11
paste input "CPO-2377149-04"
type input "CPO-2377149-04"
click at [312, 89] on input "Policy display name" at bounding box center [323, 90] width 160 height 11
paste input "[STREET_ADDRESS][PERSON_NAME] Associates Lp Package"
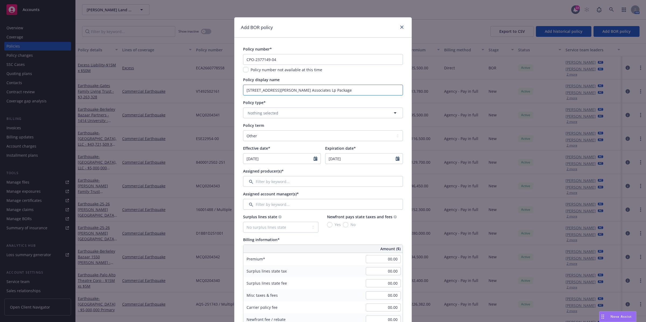
type input "[STREET_ADDRESS][PERSON_NAME] Associates Lp Package"
click at [292, 113] on button "Nothing selected" at bounding box center [323, 113] width 160 height 11
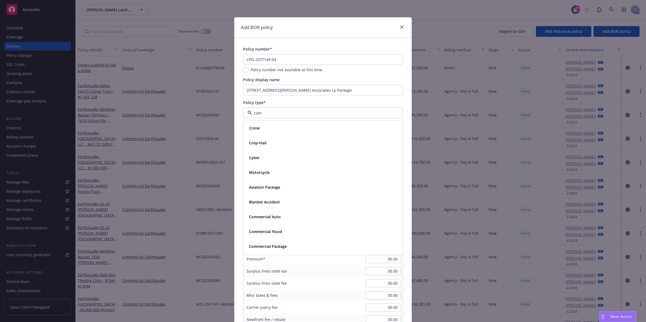
type input "comm"
click at [283, 159] on strong "Commercial Package" at bounding box center [268, 157] width 38 height 5
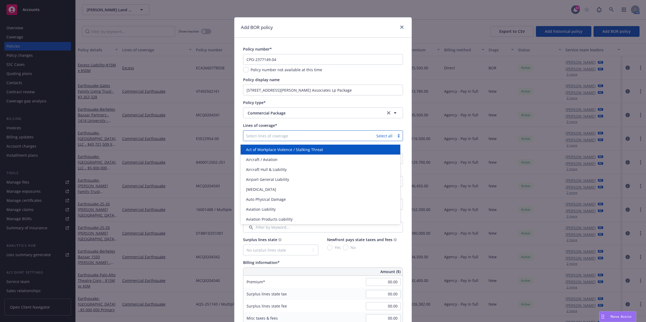
click at [297, 139] on div at bounding box center [310, 136] width 128 height 6
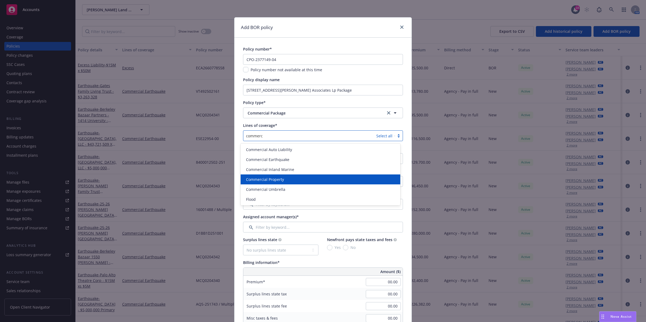
type input "commerci"
click at [305, 176] on div "Commercial Property" at bounding box center [321, 180] width 160 height 10
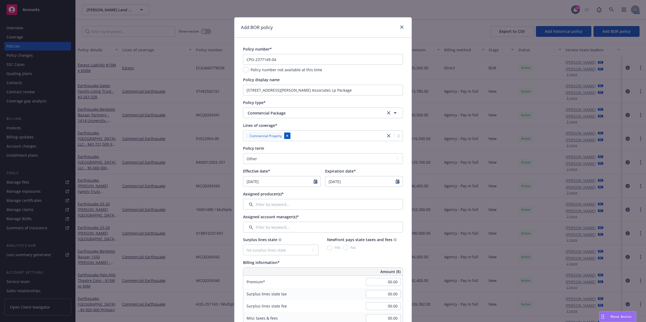
click at [286, 138] on icon "Remove [object Object]" at bounding box center [287, 136] width 4 height 4
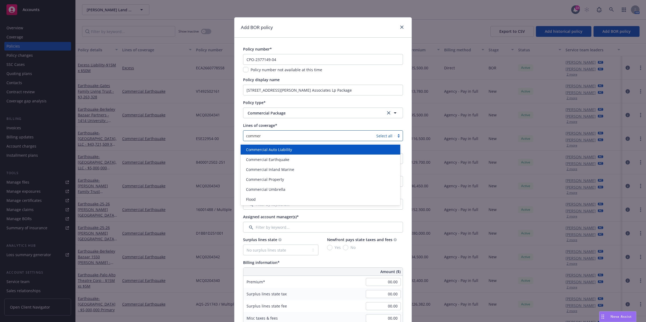
type input "commerc"
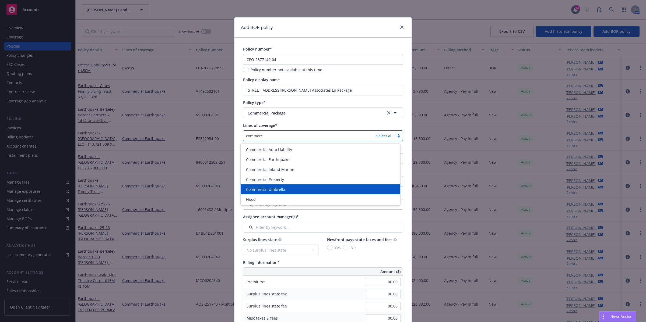
click at [291, 190] on div "Commercial Umbrella" at bounding box center [320, 190] width 153 height 6
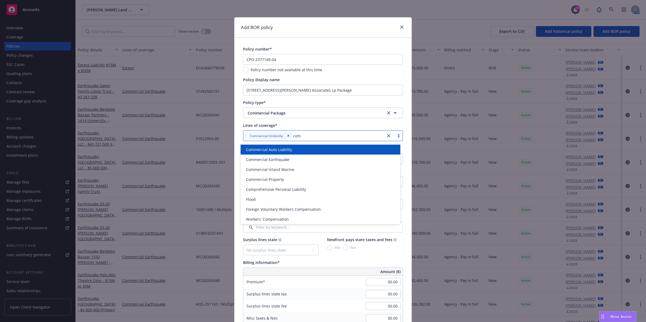
type input "comm"
click at [293, 148] on div "Commercial Auto Liability" at bounding box center [320, 150] width 153 height 6
type input "p"
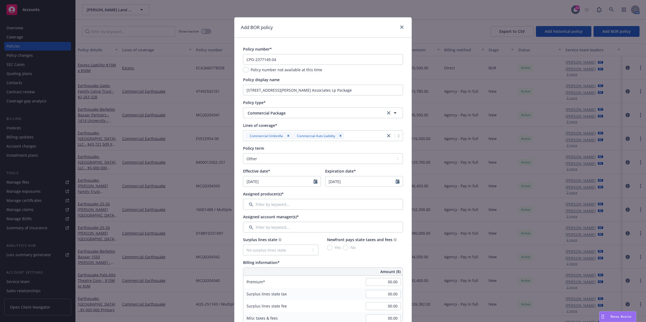
click at [358, 136] on div at bounding box center [363, 136] width 37 height 6
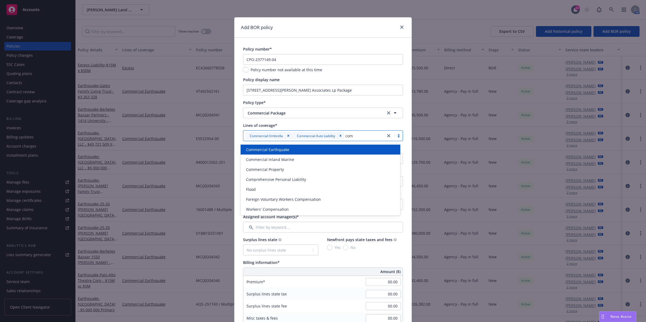
type input "comm"
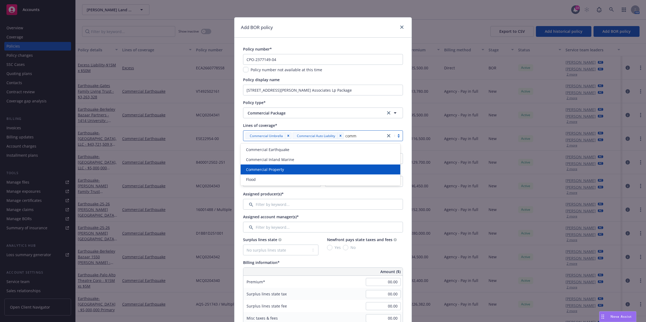
click at [288, 165] on div "Commercial Property" at bounding box center [321, 170] width 160 height 10
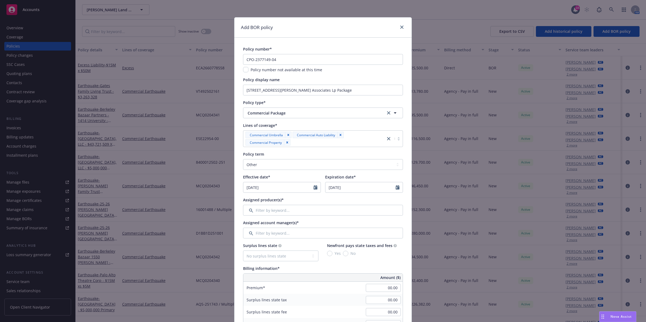
click at [297, 163] on select "Select policy term 12 Month 6 Month 4 Month 3 Month 2 Month 1 Month 36 Month (3…" at bounding box center [323, 164] width 160 height 11
select select "12"
click at [243, 160] on select "Select policy term 12 Month 6 Month 4 Month 3 Month 2 Month 1 Month 36 Month (3…" at bounding box center [323, 164] width 160 height 11
click at [314, 189] on icon "Calendar" at bounding box center [316, 187] width 4 height 4
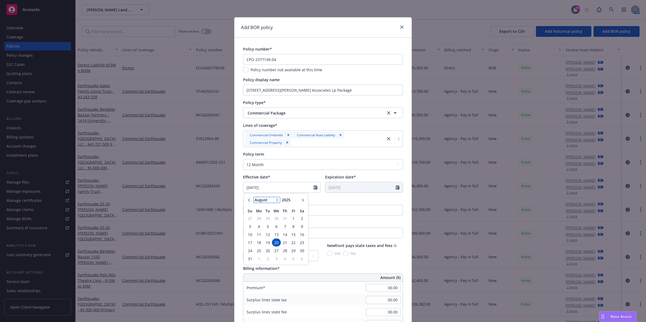
click at [269, 201] on select "January February March April May June July August September October November De…" at bounding box center [266, 200] width 27 height 6
select select "10"
click at [253, 197] on select "January February March April May June July August September October November De…" at bounding box center [266, 200] width 27 height 6
click at [273, 209] on span "22" at bounding box center [276, 243] width 8 height 7
type input "[DATE]"
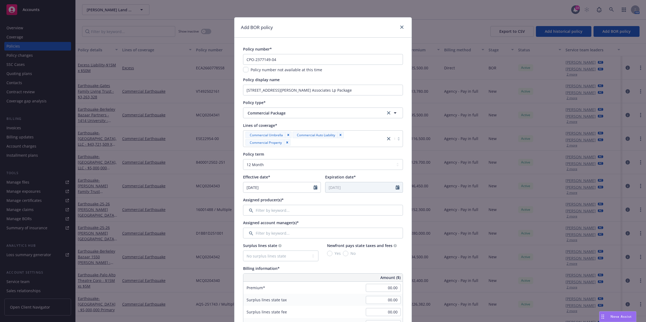
type input "[DATE]"
click at [268, 191] on input "[DATE]" at bounding box center [278, 187] width 70 height 10
select select "10"
click at [283, 202] on input "2025" at bounding box center [289, 201] width 17 height 6
type input "2024"
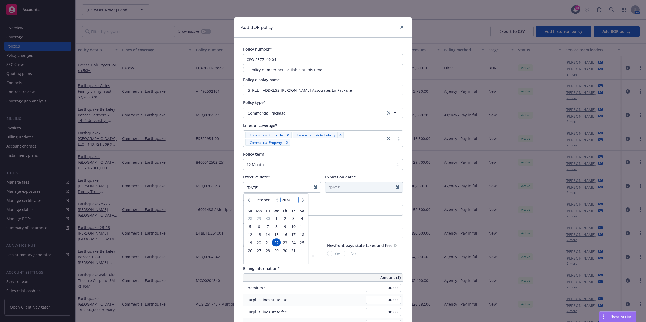
click at [292, 201] on input "2024" at bounding box center [289, 201] width 17 height 6
click at [299, 176] on div "Effective date*" at bounding box center [282, 177] width 78 height 6
click at [314, 187] on icon "Calendar" at bounding box center [316, 187] width 4 height 4
select select "10"
click at [283, 198] on input "2025" at bounding box center [289, 201] width 17 height 6
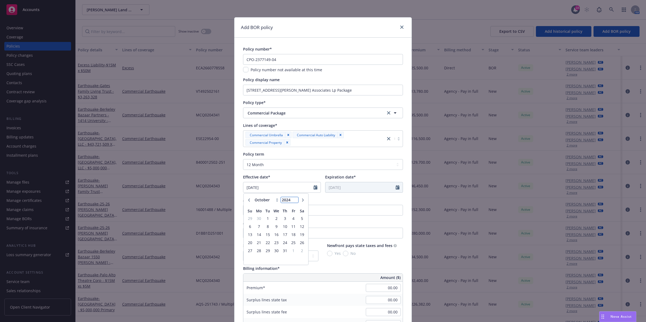
type input "2024"
click at [293, 202] on input "2024" at bounding box center [289, 201] width 17 height 6
click at [284, 201] on input "2024" at bounding box center [289, 201] width 17 height 6
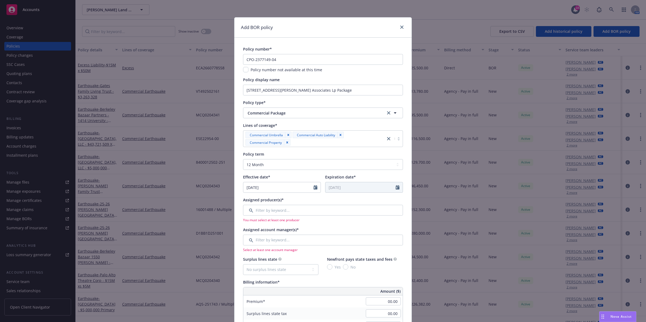
click at [296, 175] on div "Effective date*" at bounding box center [282, 177] width 78 height 6
select select "10"
click at [260, 188] on input "[DATE]" at bounding box center [278, 187] width 70 height 10
drag, startPoint x: 268, startPoint y: 187, endPoint x: 261, endPoint y: 189, distance: 7.0
click at [261, 189] on input "[DATE]" at bounding box center [278, 187] width 70 height 10
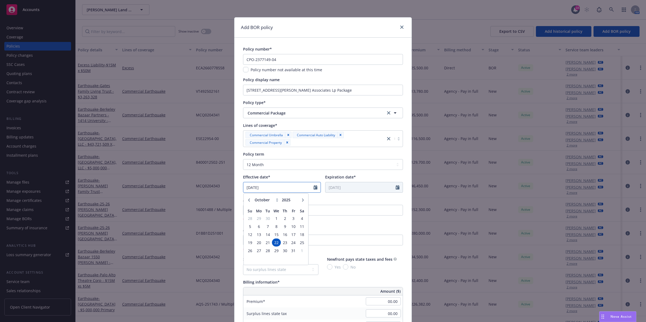
type input "[DATE]"
click at [296, 170] on select "Select policy term 12 Month 6 Month 4 Month 3 Month 2 Month 1 Month 36 Month (3…" at bounding box center [323, 164] width 160 height 11
click at [333, 155] on div "Policy term" at bounding box center [323, 155] width 160 height 6
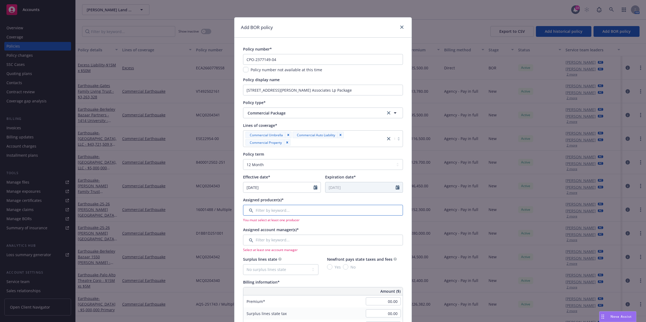
click at [279, 209] on input "Filter by keyword..." at bounding box center [323, 210] width 160 height 11
paste input "[PERSON_NAME]"
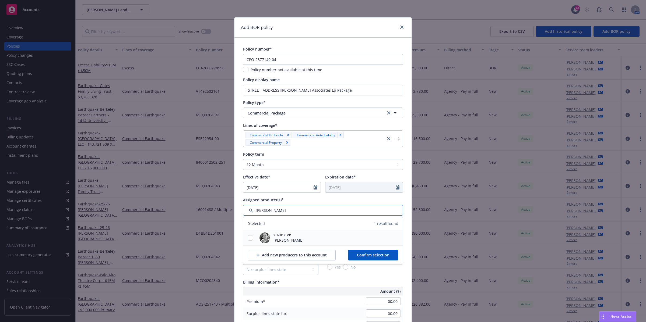
type input "[PERSON_NAME]"
click at [286, 209] on span "[PERSON_NAME]" at bounding box center [288, 241] width 30 height 6
click at [370, 209] on span "Confirm selection" at bounding box center [373, 255] width 33 height 5
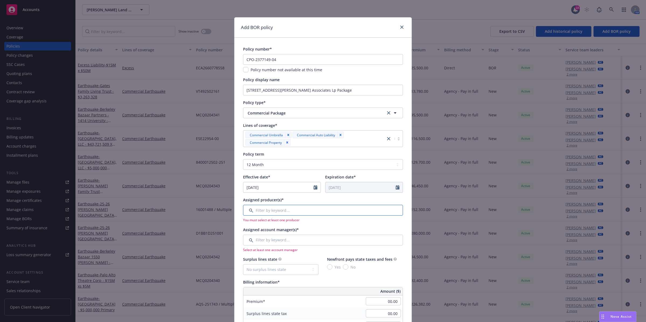
click at [265, 209] on input "Filter by keyword..." at bounding box center [323, 210] width 160 height 11
paste input "[PERSON_NAME]"
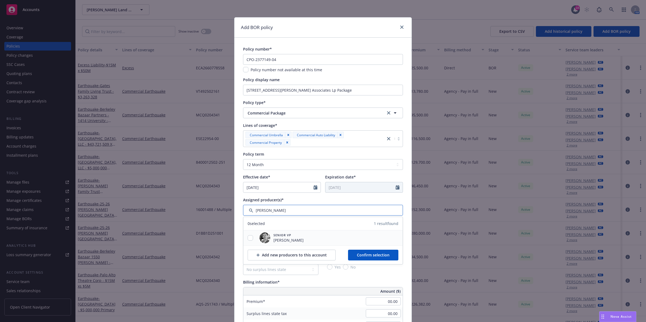
type input "[PERSON_NAME]"
click at [248, 209] on input "checkbox" at bounding box center [250, 238] width 5 height 5
checkbox input "true"
click at [369, 209] on span "Confirm selection" at bounding box center [373, 255] width 33 height 5
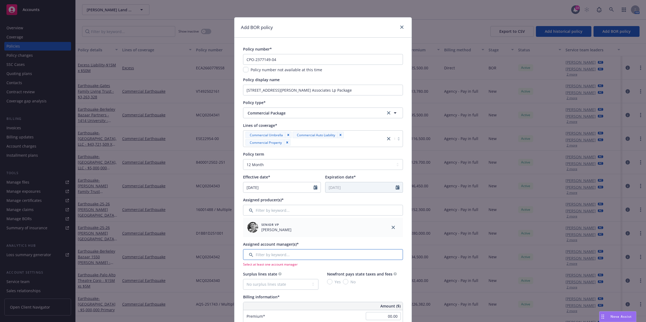
click at [321, 209] on input "Filter by keyword..." at bounding box center [323, 255] width 160 height 11
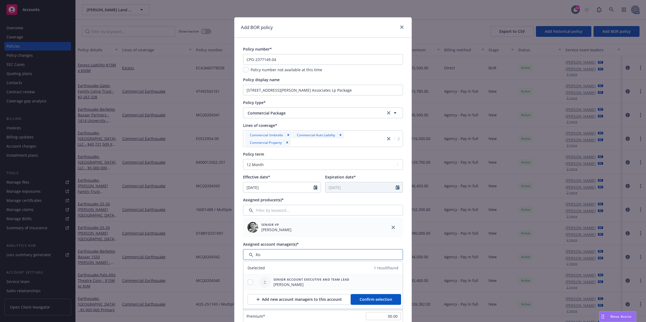
type input "Ro"
click at [248, 209] on input "checkbox" at bounding box center [250, 282] width 5 height 5
checkbox input "true"
click at [367, 209] on span "Confirm selection" at bounding box center [376, 299] width 33 height 5
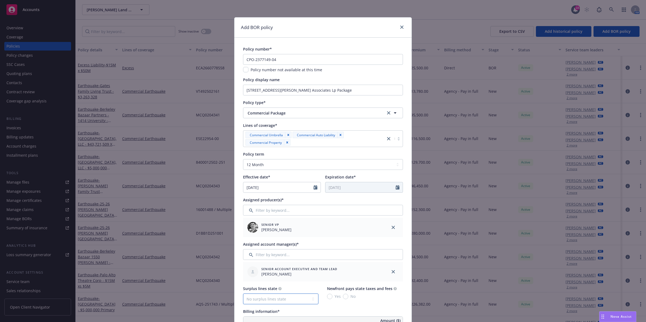
click at [269, 209] on select "No surplus lines state [US_STATE] [US_STATE] [US_STATE] [US_STATE] [US_STATE] […" at bounding box center [280, 299] width 75 height 11
select select "CA"
click at [243, 209] on select "No surplus lines state [US_STATE] [US_STATE] [US_STATE] [US_STATE] [US_STATE] […" at bounding box center [280, 299] width 75 height 11
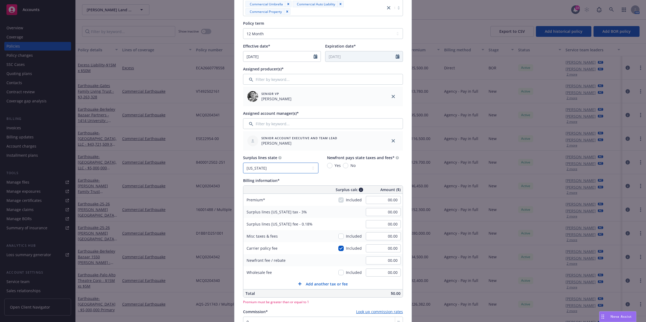
scroll to position [135, 0]
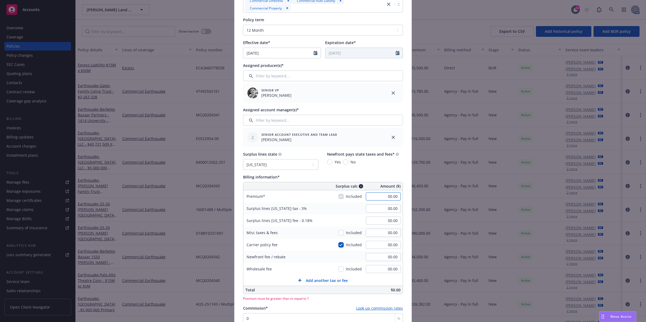
click at [387, 196] on input "00.00" at bounding box center [383, 197] width 35 height 8
type input "104,104.00"
type input "3,123.12"
type input "187.39"
click at [396, 166] on div "Surplus lines state No surplus lines state [US_STATE] [US_STATE] [US_STATE] [US…" at bounding box center [323, 162] width 160 height 20
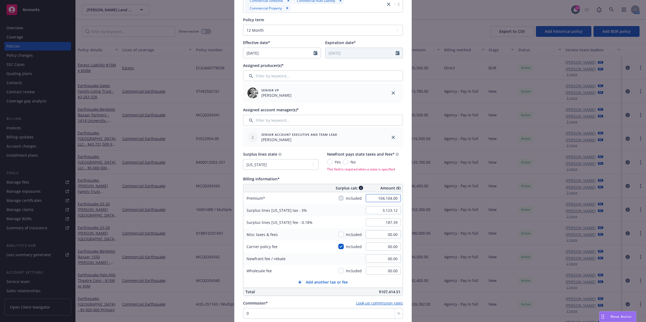
click at [386, 198] on input "104,104.00" at bounding box center [383, 198] width 35 height 8
type input "126,116.00"
type input "3,783.48"
type input "227.01"
click at [380, 175] on div "Surplus lines state No surplus lines state [US_STATE] [US_STATE] [US_STATE] [US…" at bounding box center [323, 224] width 160 height 145
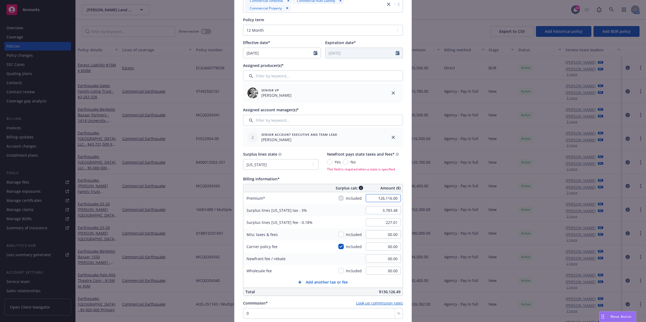
click at [388, 202] on input "126,116.00" at bounding box center [383, 198] width 35 height 8
type input "104,104.00"
type input "3,123.12"
type input "187.39"
click at [394, 174] on div "Surplus lines state No surplus lines state [US_STATE] [US_STATE] [US_STATE] [US…" at bounding box center [323, 224] width 160 height 145
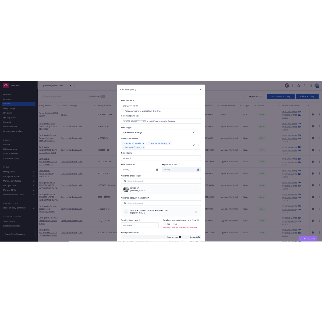
scroll to position [0, 0]
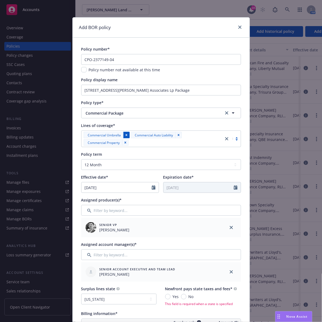
click at [125, 136] on icon "Remove [object Object]" at bounding box center [127, 135] width 4 height 4
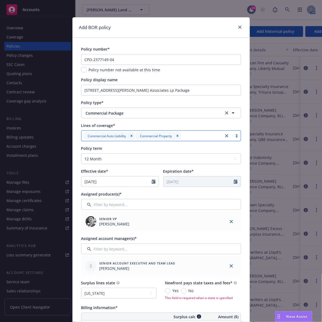
click at [235, 136] on div at bounding box center [232, 136] width 17 height 6
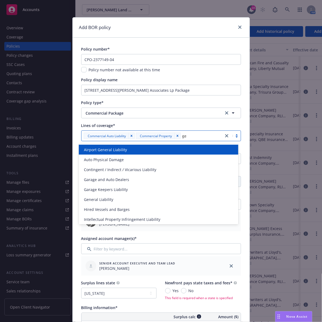
type input "gen"
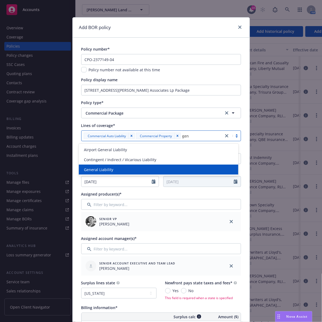
click at [129, 170] on div "General Liability" at bounding box center [158, 170] width 153 height 6
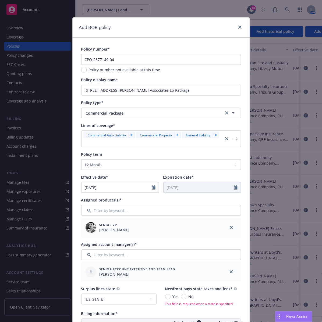
click at [190, 125] on div "Lines of coverage*" at bounding box center [161, 126] width 160 height 6
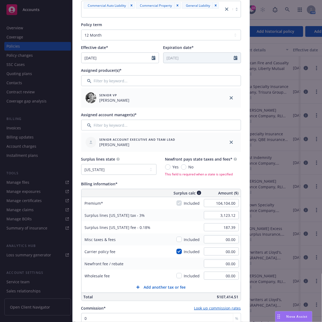
scroll to position [135, 0]
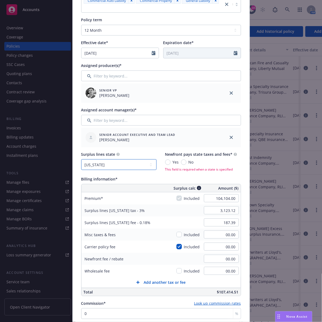
click at [138, 169] on select "No surplus lines state [US_STATE] [US_STATE] [US_STATE] [US_STATE] [US_STATE] […" at bounding box center [118, 164] width 75 height 11
select select "NONE"
click at [81, 159] on select "No surplus lines state [US_STATE] [US_STATE] [US_STATE] [US_STATE] [US_STATE] […" at bounding box center [118, 164] width 75 height 11
type input "00.00"
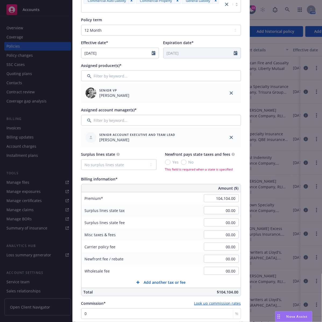
click at [158, 175] on div "Surplus lines state No surplus lines state [US_STATE] [US_STATE] [US_STATE] [US…" at bounding box center [161, 224] width 160 height 145
type input "126,116.00"
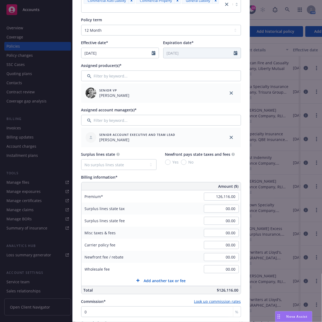
click at [229, 181] on div "Billing information* Amount ($) Premium 126,116.00 Surplus lines state tax 00.0…" at bounding box center [161, 234] width 160 height 120
click at [224, 209] on input "00.00" at bounding box center [221, 233] width 35 height 8
type input "0.91"
click at [220, 174] on div "Billing information*" at bounding box center [161, 177] width 160 height 6
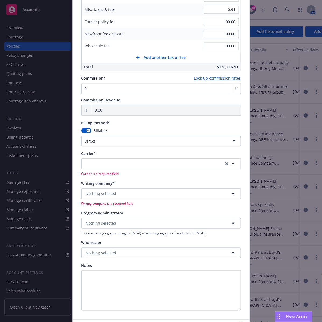
scroll to position [370, 0]
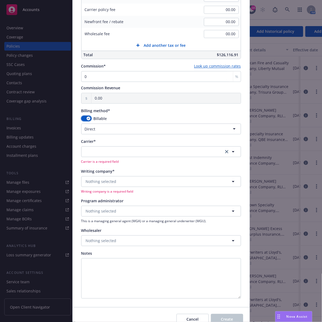
click at [82, 120] on button "button" at bounding box center [86, 118] width 10 height 5
select select
click at [185, 153] on button "button" at bounding box center [161, 151] width 160 height 11
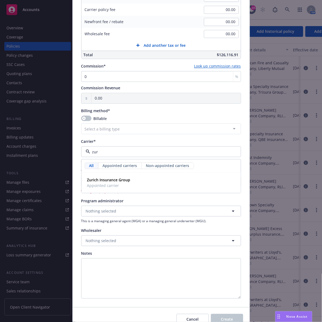
type input "zuri"
click at [136, 187] on div "Zurich Insurance Group Appointed carrier" at bounding box center [161, 182] width 152 height 13
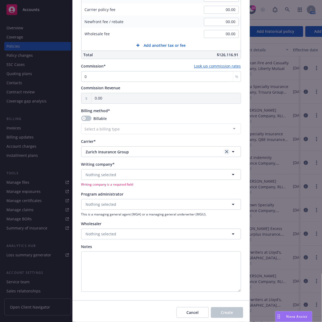
click at [225, 153] on icon "clear selection" at bounding box center [226, 151] width 3 height 3
click at [163, 174] on button "Nothing selected" at bounding box center [161, 174] width 160 height 11
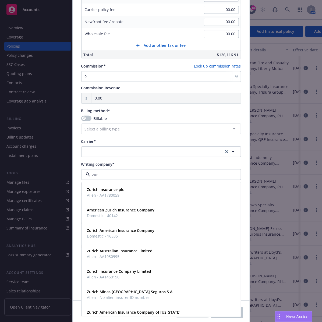
type input "zuri"
click at [124, 209] on strong "Zurich American Insurance Company" at bounding box center [121, 230] width 68 height 5
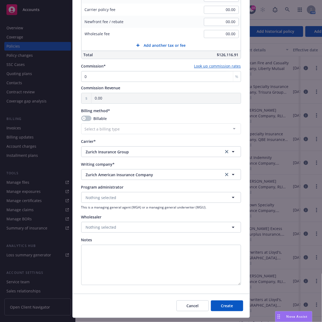
click at [179, 164] on div "Writing company*" at bounding box center [161, 165] width 160 height 6
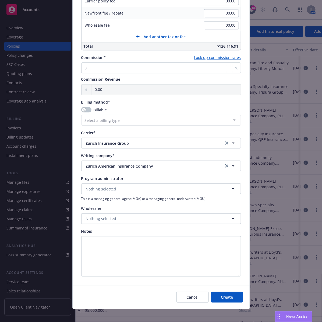
scroll to position [384, 0]
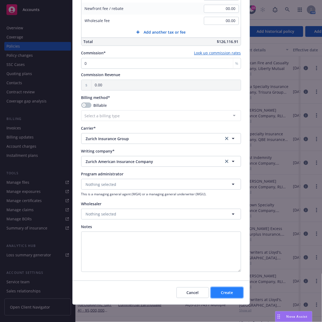
click at [228, 209] on span "Create" at bounding box center [227, 292] width 12 height 5
select select "DIRECT"
select select "other"
type input "[DATE]"
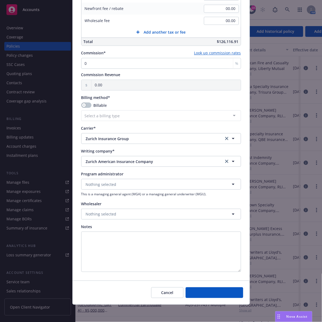
type input "00.00"
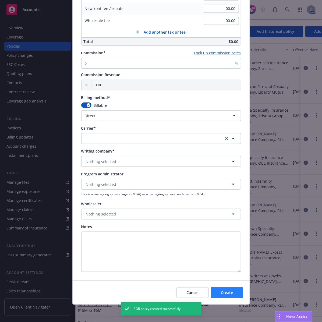
scroll to position [334, 0]
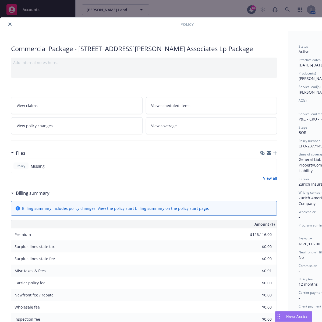
click at [276, 155] on icon "button" at bounding box center [275, 153] width 4 height 4
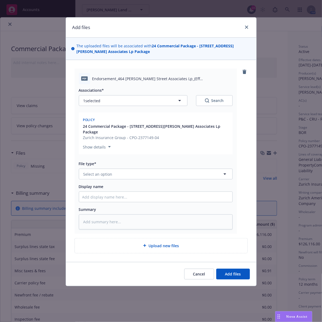
type textarea "x"
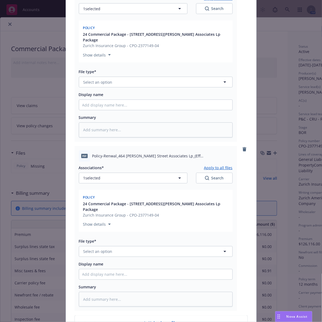
scroll to position [101, 0]
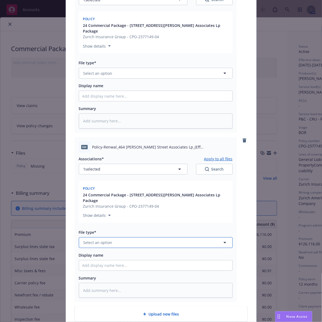
click at [148, 209] on button "Select an option" at bounding box center [156, 242] width 154 height 11
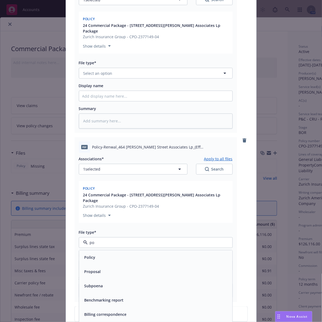
type input "pol"
click at [116, 209] on div "Policy" at bounding box center [155, 258] width 147 height 8
type textarea "x"
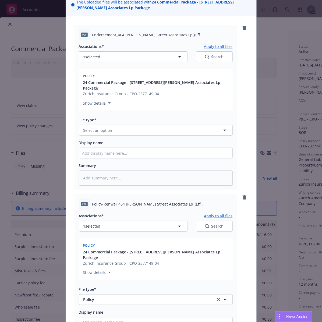
scroll to position [0, 0]
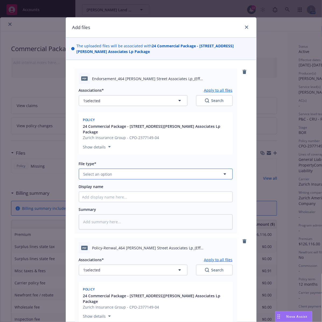
click at [157, 171] on button "Select an option" at bounding box center [156, 174] width 154 height 11
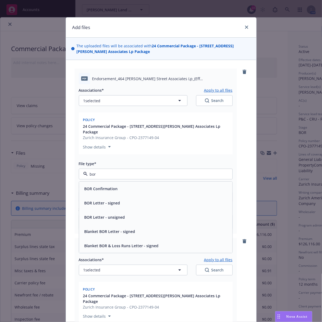
drag, startPoint x: 109, startPoint y: 170, endPoint x: 57, endPoint y: 168, distance: 52.8
click at [57, 170] on div "Add files The uploaded files will be associated with 24 Commercial Package - 46…" at bounding box center [161, 161] width 322 height 322
type input "e"
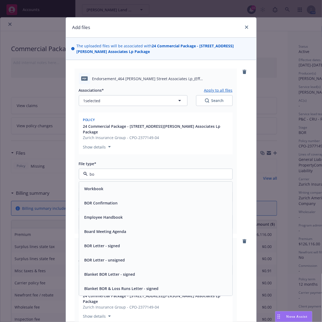
type input "bor"
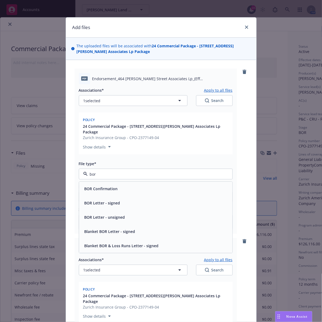
click at [103, 186] on span "BOR Confirmation" at bounding box center [101, 189] width 33 height 6
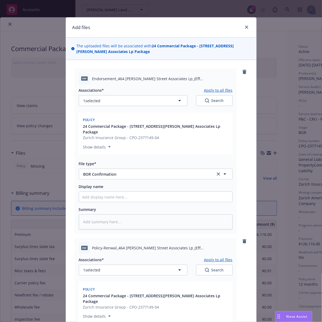
click at [245, 209] on div "pdf Endorsement_464 [PERSON_NAME] Street Associates Lp_(Eff [DATE])_20250820-09…" at bounding box center [161, 245] width 191 height 371
click at [139, 193] on input "Display name" at bounding box center [155, 197] width 153 height 10
type textarea "x"
type input "B"
type textarea "x"
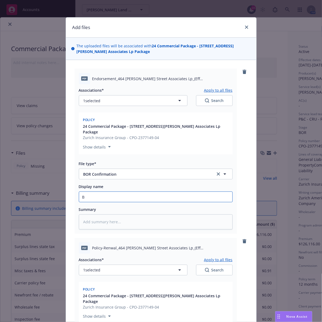
type input "BO"
type textarea "x"
type input "BOR"
type textarea "x"
type input "BOR"
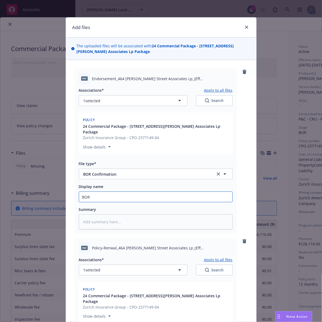
type textarea "x"
type input "BOR E"
type textarea "x"
type input "BOR EN"
type textarea "x"
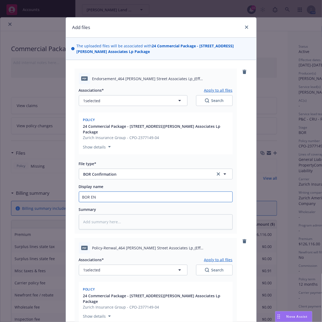
type input "BOR END"
type textarea "x"
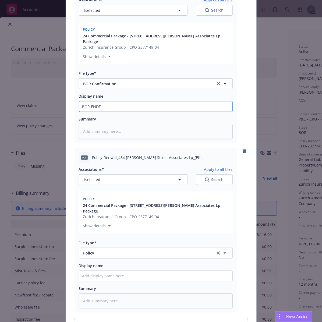
scroll to position [139, 0]
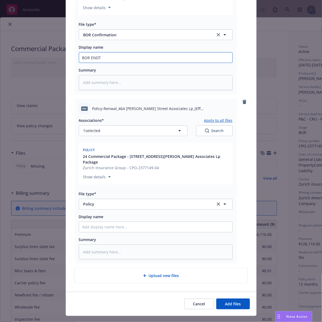
type input "BOR ENDT"
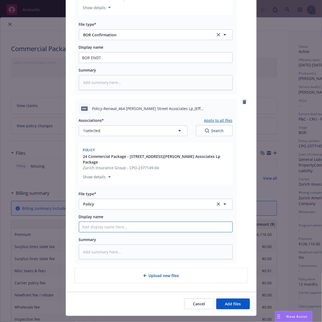
click at [129, 63] on input "Display name" at bounding box center [155, 57] width 153 height 10
click at [245, 209] on div "pdf Policy-Renwal_464 [PERSON_NAME] Street Associates Lp_(Eff [DATE])_20241106-…" at bounding box center [161, 181] width 173 height 165
click at [234, 209] on span "Add files" at bounding box center [233, 303] width 16 height 5
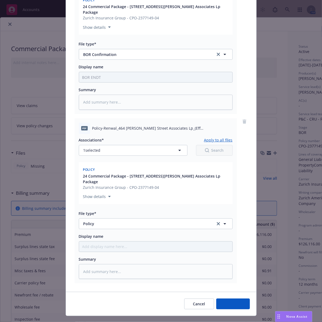
type textarea "x"
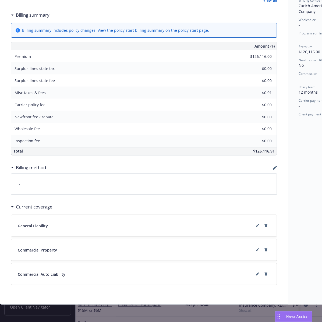
scroll to position [0, 0]
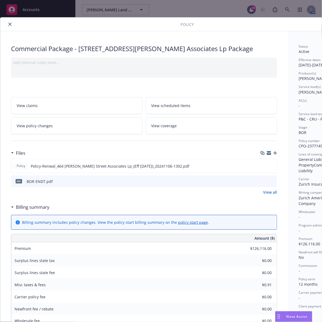
click at [10, 23] on icon "close" at bounding box center [9, 24] width 3 height 3
